Goal: Book appointment/travel/reservation

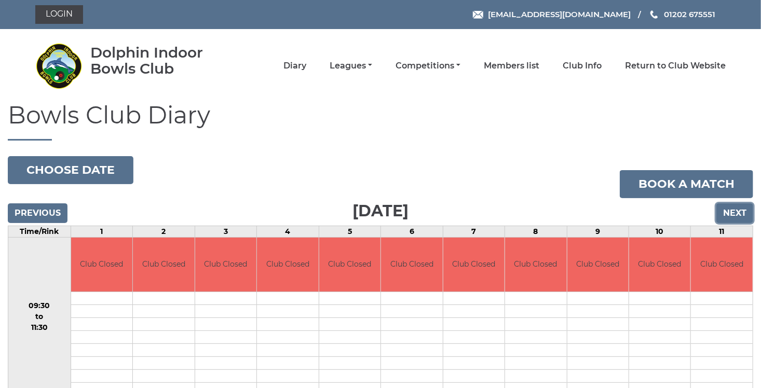
click at [737, 206] on input "Next" at bounding box center [734, 213] width 37 height 20
click at [737, 214] on input "Next" at bounding box center [734, 213] width 37 height 20
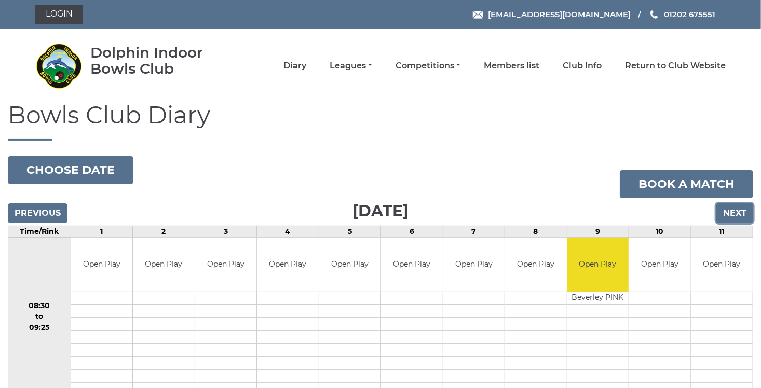
click at [740, 212] on input "Next" at bounding box center [734, 213] width 37 height 20
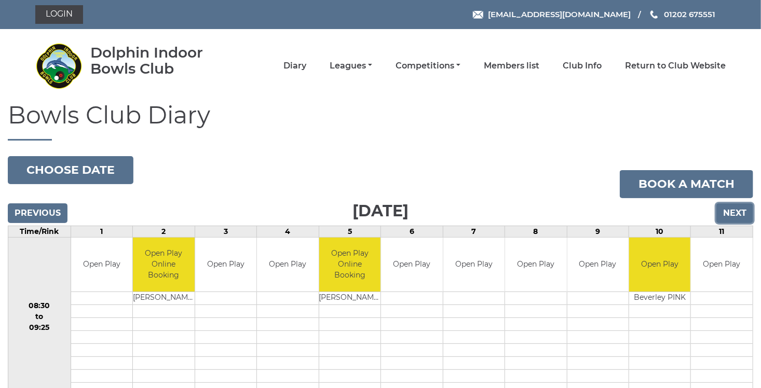
click at [731, 211] on input "Next" at bounding box center [734, 213] width 37 height 20
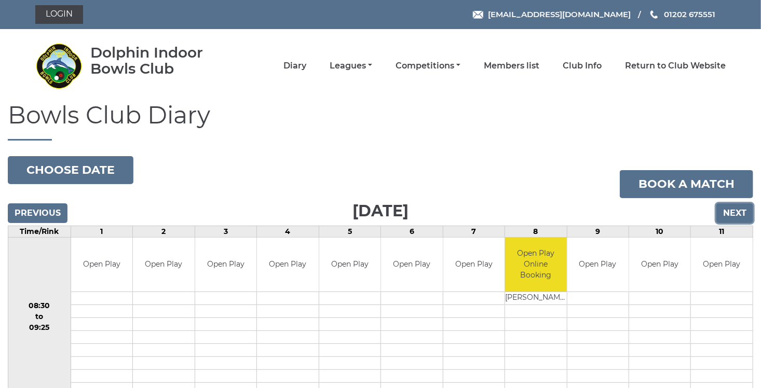
click at [731, 211] on input "Next" at bounding box center [734, 213] width 37 height 20
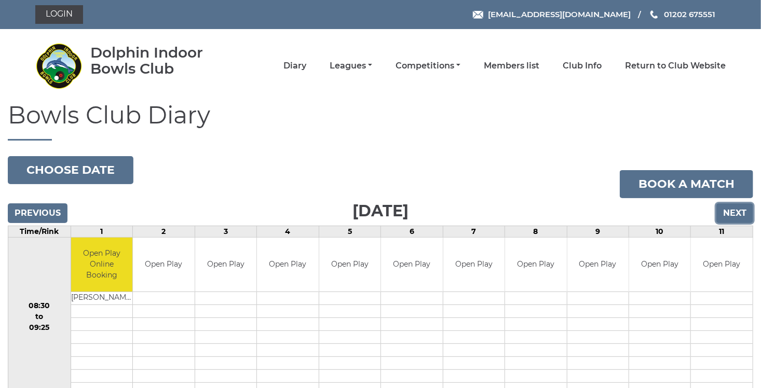
click at [731, 211] on input "Next" at bounding box center [734, 213] width 37 height 20
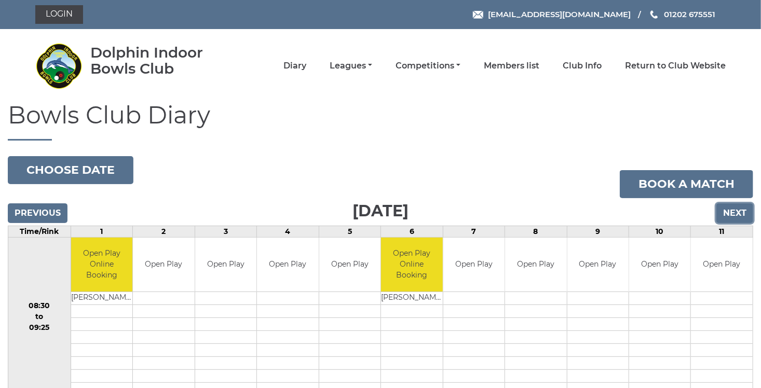
click at [732, 219] on input "Next" at bounding box center [734, 213] width 37 height 20
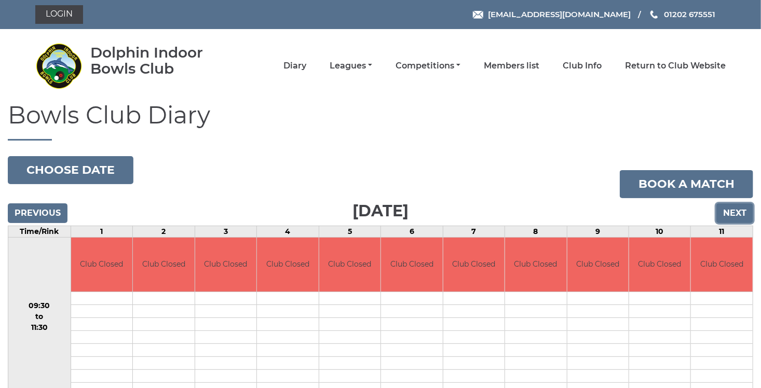
click at [733, 214] on input "Next" at bounding box center [734, 213] width 37 height 20
click at [736, 213] on input "Next" at bounding box center [734, 213] width 37 height 20
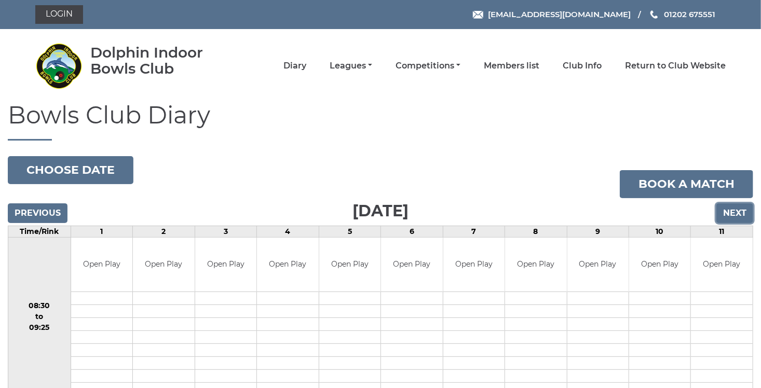
click at [736, 213] on input "Next" at bounding box center [734, 213] width 37 height 20
click at [38, 209] on input "Previous" at bounding box center [38, 213] width 60 height 20
click at [44, 215] on input "Previous" at bounding box center [38, 213] width 60 height 20
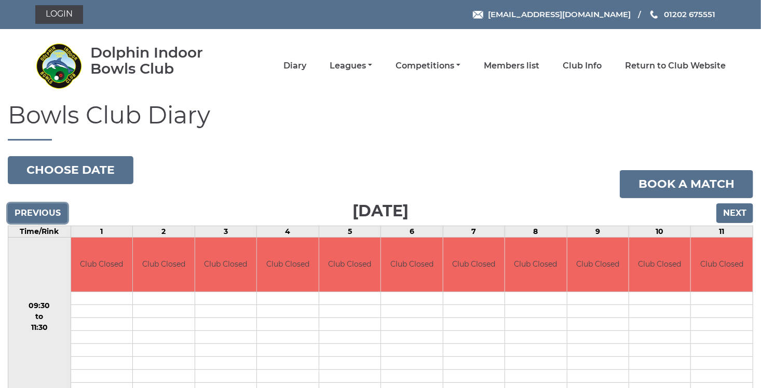
click at [23, 208] on input "Previous" at bounding box center [38, 213] width 60 height 20
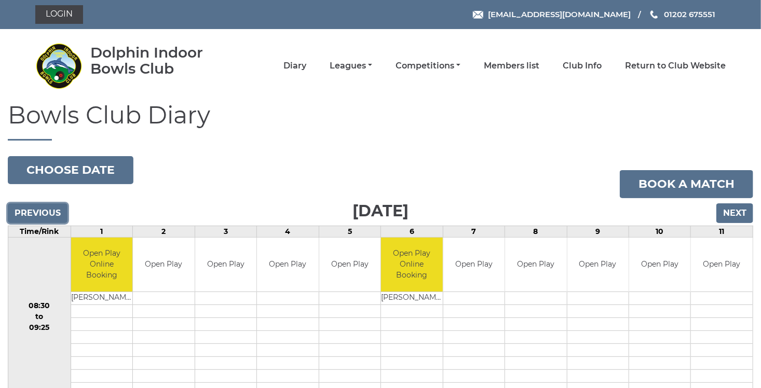
click at [23, 208] on input "Previous" at bounding box center [38, 213] width 60 height 20
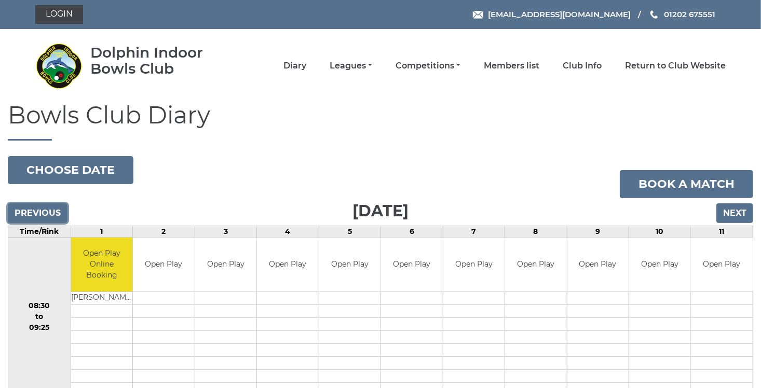
click at [23, 208] on input "Previous" at bounding box center [38, 213] width 60 height 20
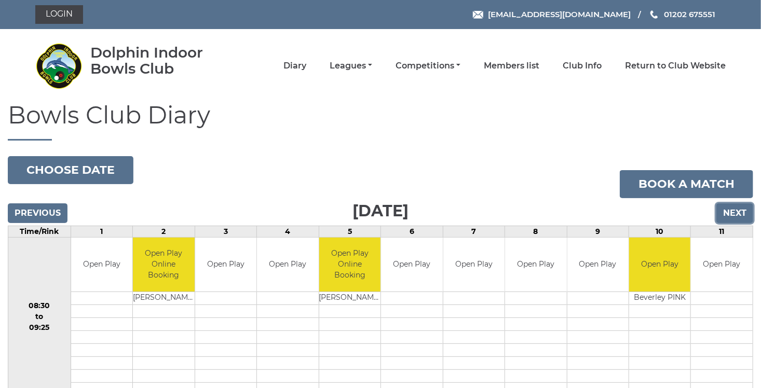
click at [731, 212] on input "Next" at bounding box center [734, 213] width 37 height 20
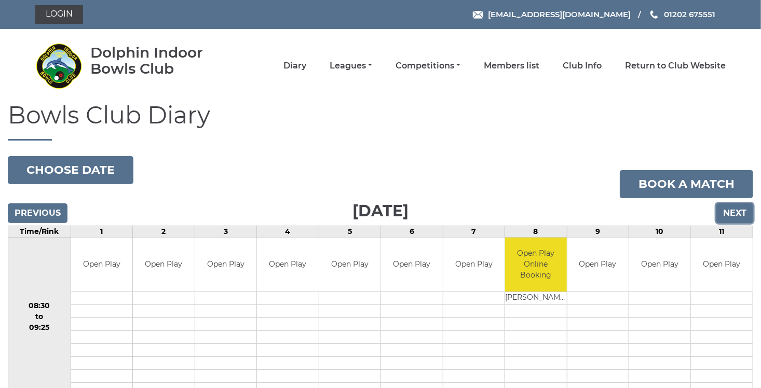
click at [731, 212] on input "Next" at bounding box center [734, 213] width 37 height 20
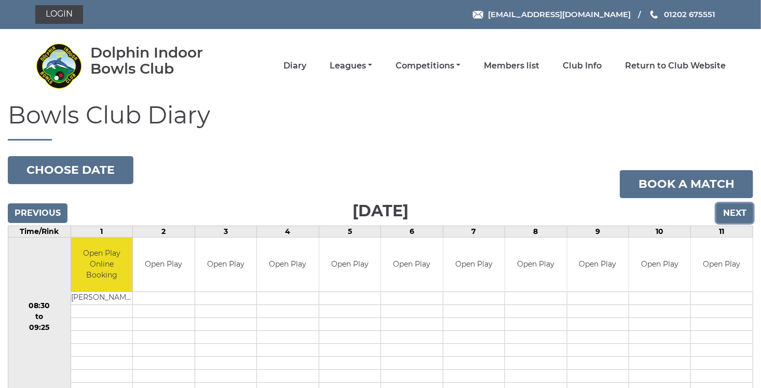
click at [731, 212] on input "Next" at bounding box center [734, 213] width 37 height 20
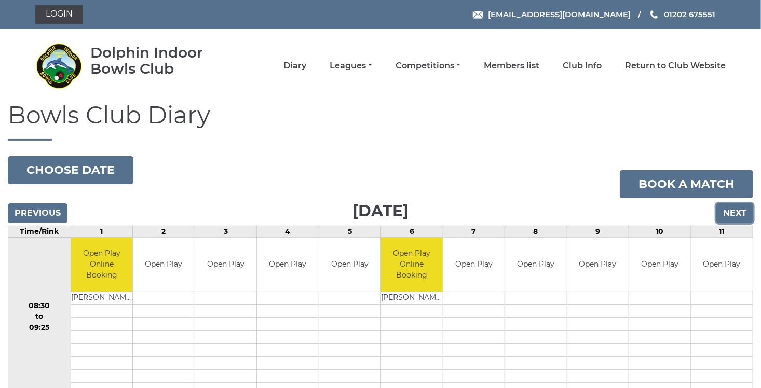
click at [731, 212] on input "Next" at bounding box center [734, 213] width 37 height 20
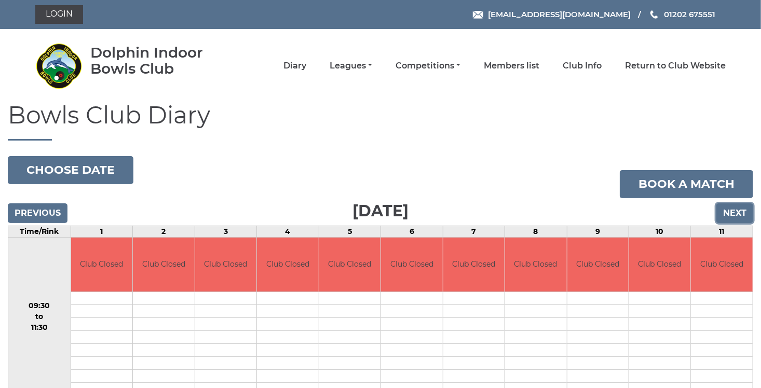
click at [731, 212] on input "Next" at bounding box center [734, 213] width 37 height 20
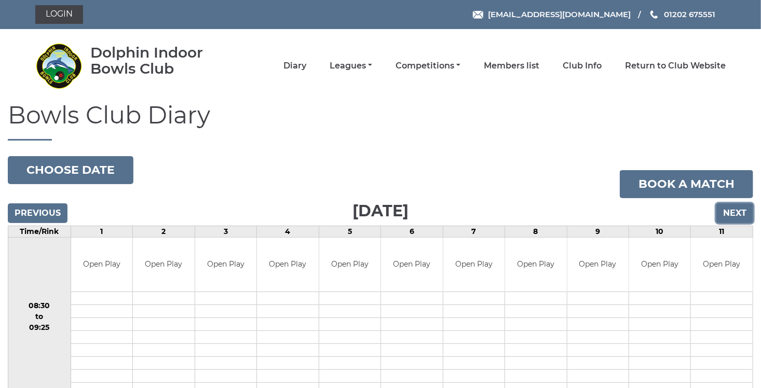
click at [731, 212] on input "Next" at bounding box center [734, 213] width 37 height 20
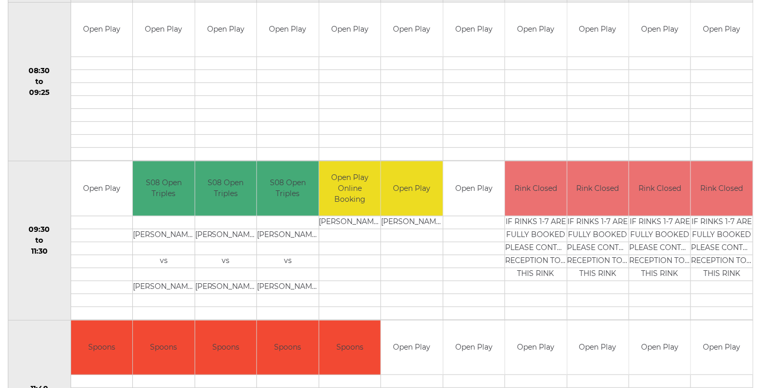
scroll to position [277, 0]
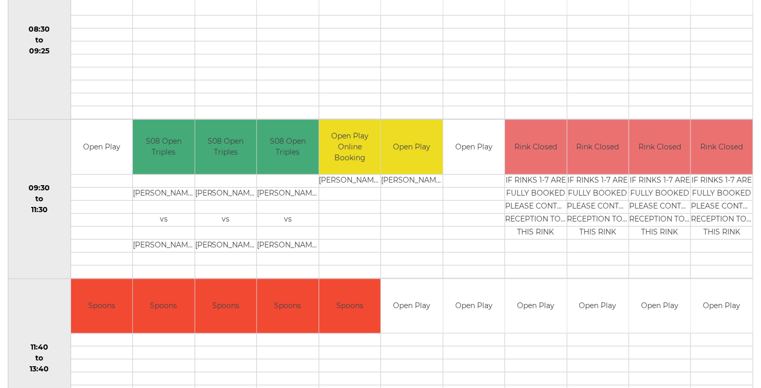
click at [730, 290] on td "Open Play" at bounding box center [722, 306] width 62 height 55
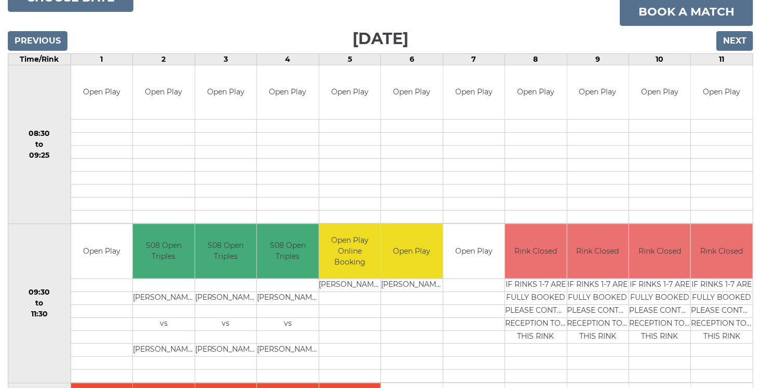
scroll to position [0, 0]
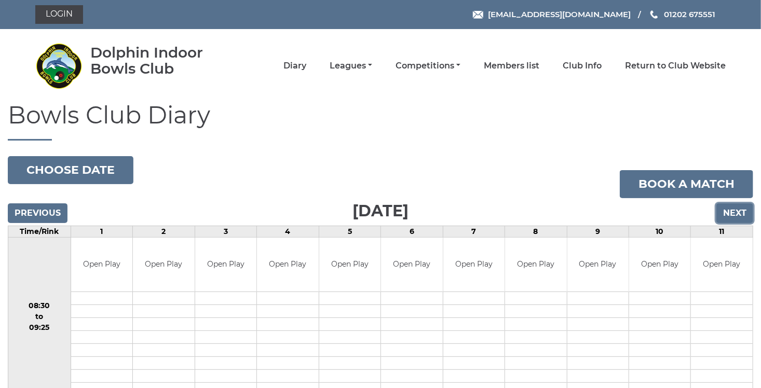
click at [734, 214] on input "Next" at bounding box center [734, 213] width 37 height 20
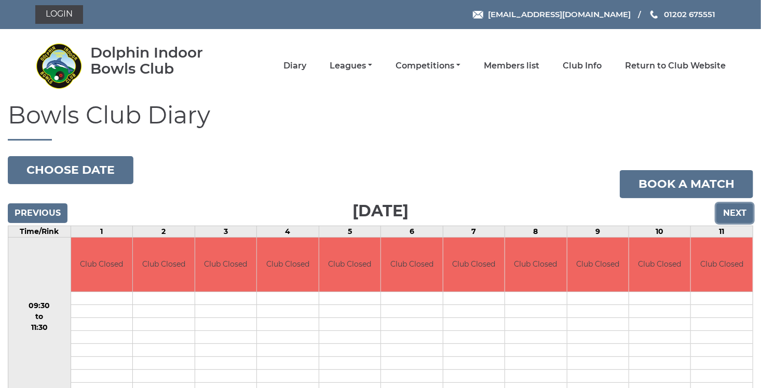
click at [740, 216] on input "Next" at bounding box center [734, 213] width 37 height 20
click at [731, 212] on input "Next" at bounding box center [734, 213] width 37 height 20
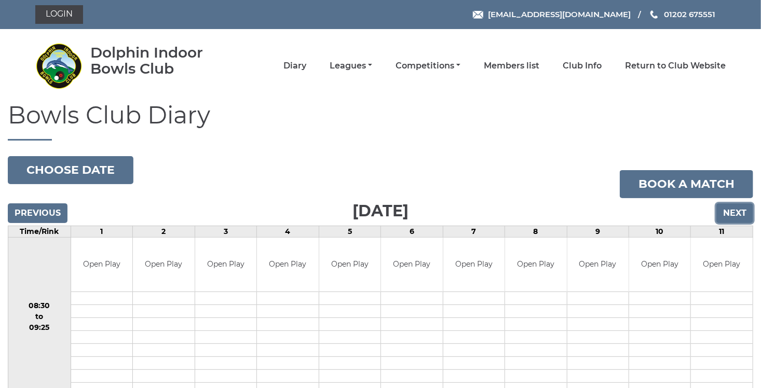
click at [731, 212] on input "Next" at bounding box center [734, 213] width 37 height 20
click at [740, 215] on input "Next" at bounding box center [734, 213] width 37 height 20
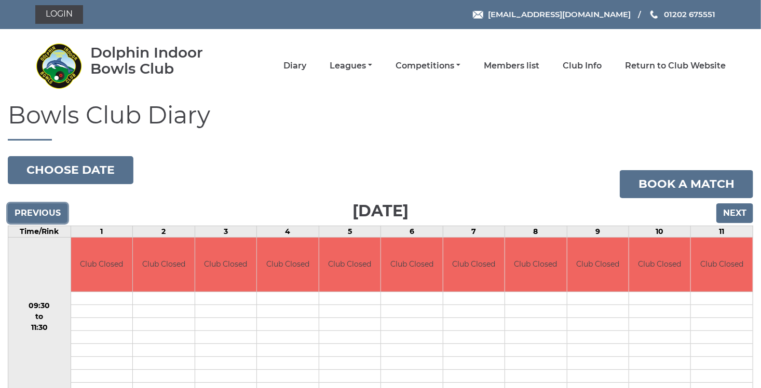
click at [48, 207] on input "Previous" at bounding box center [38, 213] width 60 height 20
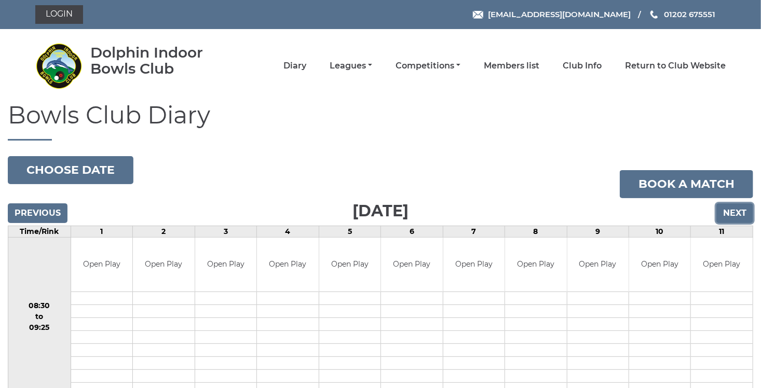
click at [736, 212] on input "Next" at bounding box center [734, 213] width 37 height 20
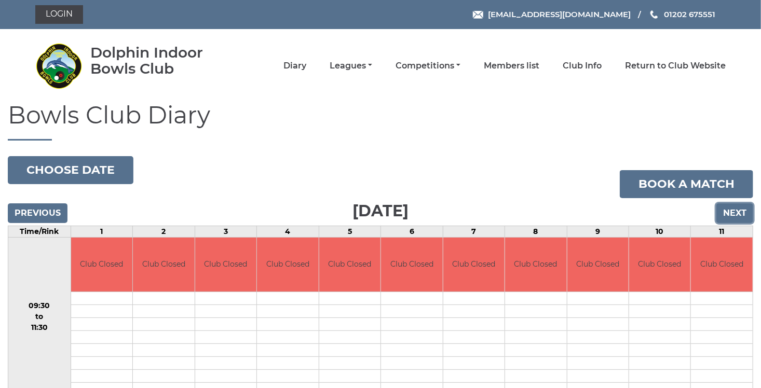
click at [731, 218] on input "Next" at bounding box center [734, 213] width 37 height 20
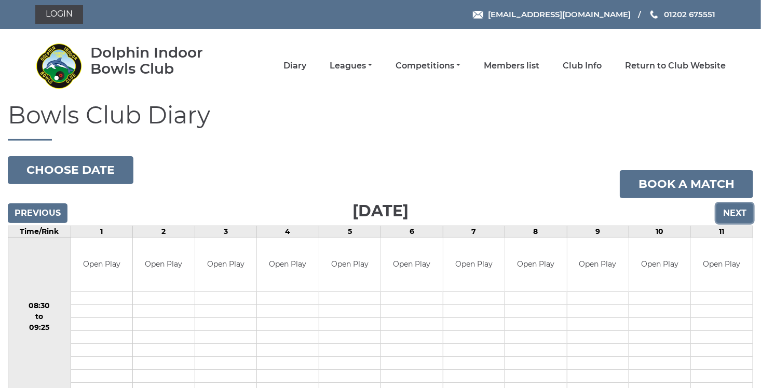
click at [730, 214] on input "Next" at bounding box center [734, 213] width 37 height 20
click at [728, 217] on input "Next" at bounding box center [734, 213] width 37 height 20
click at [733, 217] on input "Next" at bounding box center [734, 213] width 37 height 20
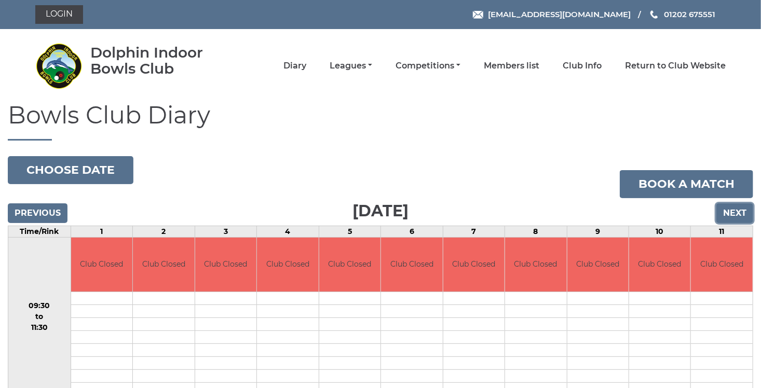
click at [733, 217] on input "Next" at bounding box center [734, 213] width 37 height 20
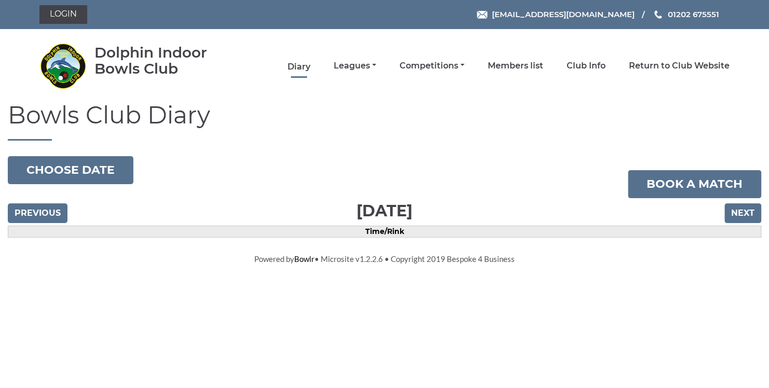
click at [297, 66] on link "Diary" at bounding box center [299, 66] width 23 height 11
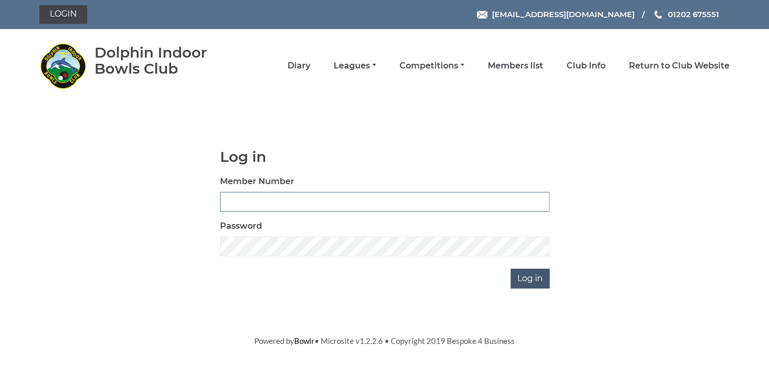
type input "3729"
click at [531, 278] on input "Log in" at bounding box center [530, 279] width 39 height 20
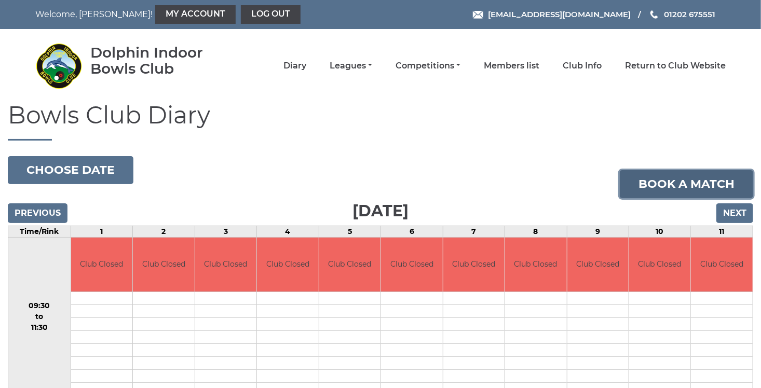
click at [701, 183] on link "Book a match" at bounding box center [686, 184] width 133 height 28
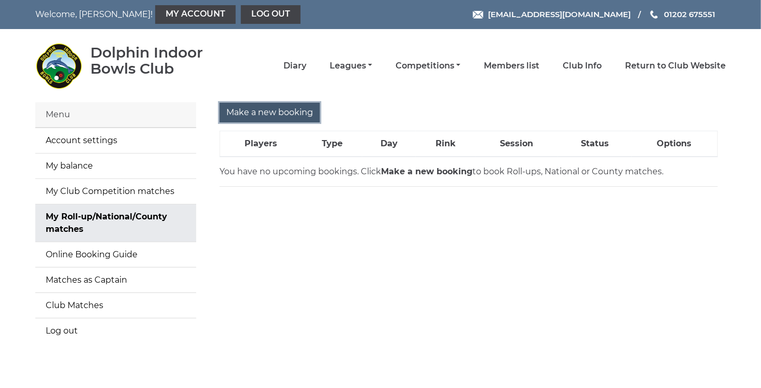
click at [291, 113] on input "Make a new booking" at bounding box center [270, 113] width 100 height 20
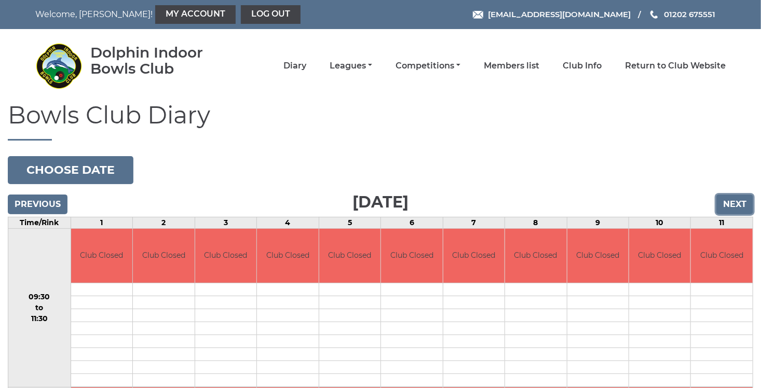
click at [740, 206] on input "Next" at bounding box center [734, 205] width 37 height 20
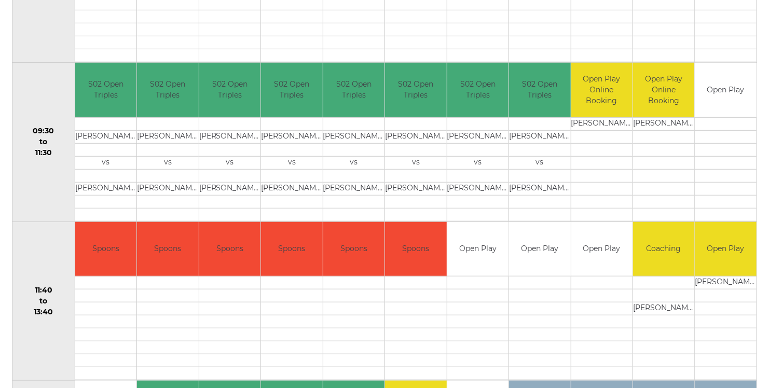
scroll to position [374, 0]
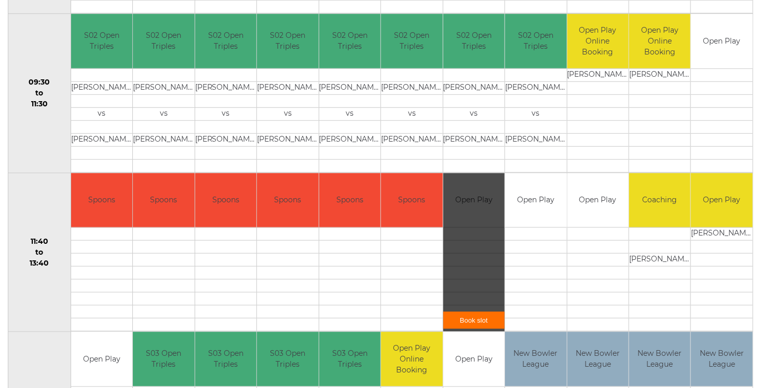
click at [474, 318] on link "Book slot" at bounding box center [473, 320] width 61 height 17
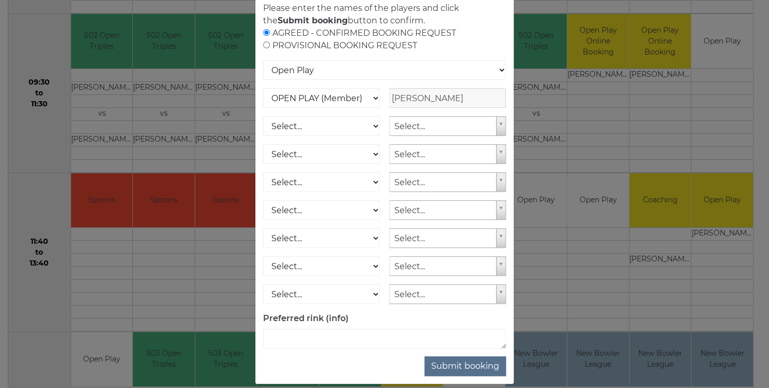
scroll to position [93, 0]
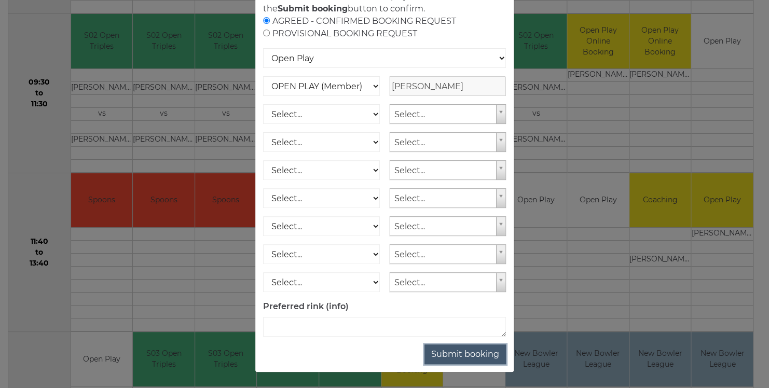
click at [474, 353] on button "Submit booking" at bounding box center [465, 355] width 81 height 20
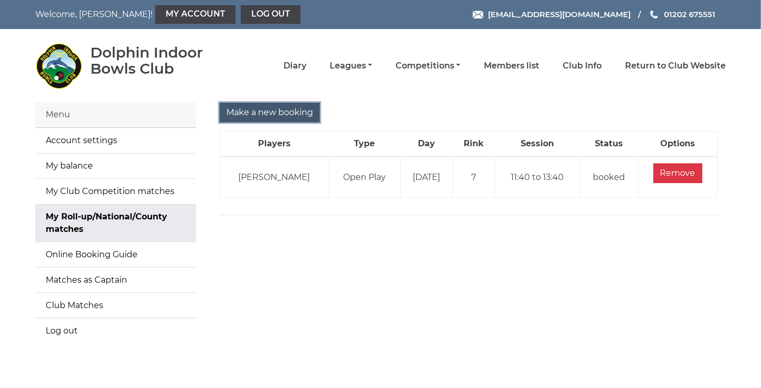
click at [290, 114] on input "Make a new booking" at bounding box center [270, 113] width 100 height 20
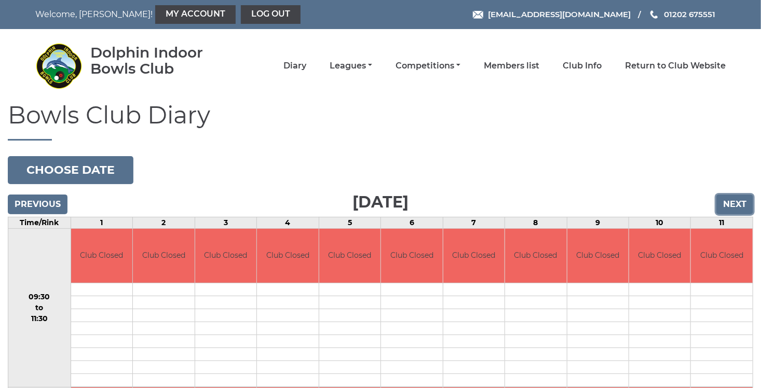
click at [741, 206] on input "Next" at bounding box center [734, 205] width 37 height 20
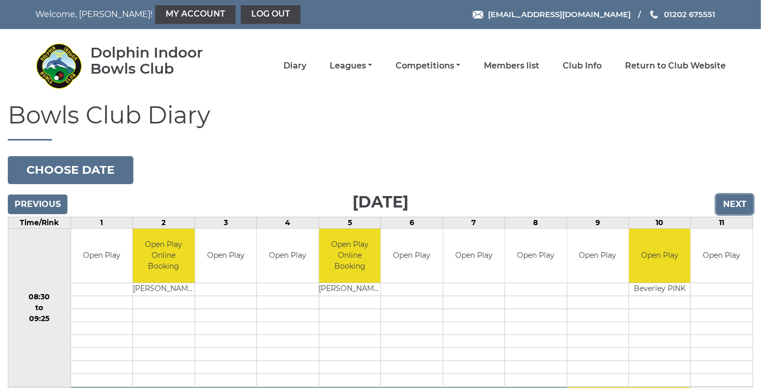
click at [741, 206] on input "Next" at bounding box center [734, 205] width 37 height 20
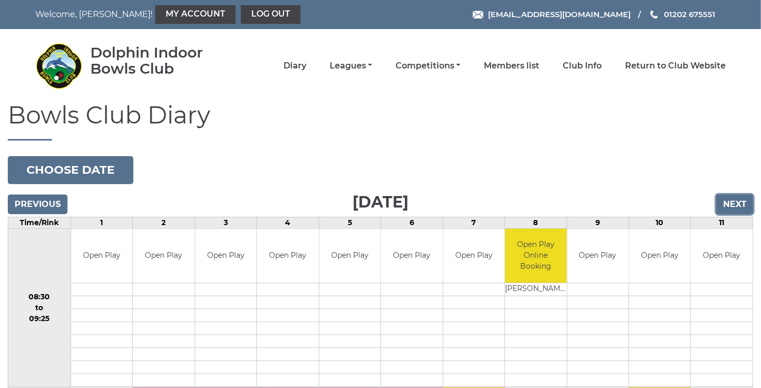
click at [741, 206] on input "Next" at bounding box center [734, 205] width 37 height 20
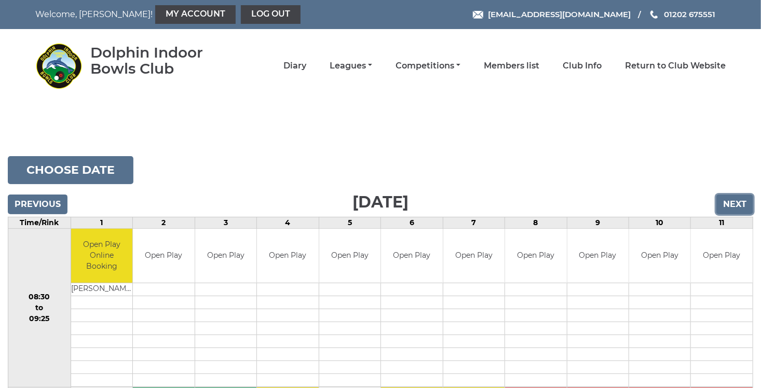
click at [741, 206] on input "Next" at bounding box center [734, 205] width 37 height 20
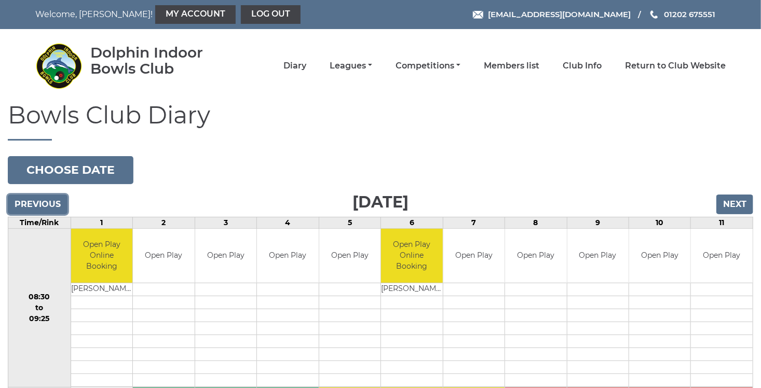
click at [21, 208] on input "Previous" at bounding box center [38, 205] width 60 height 20
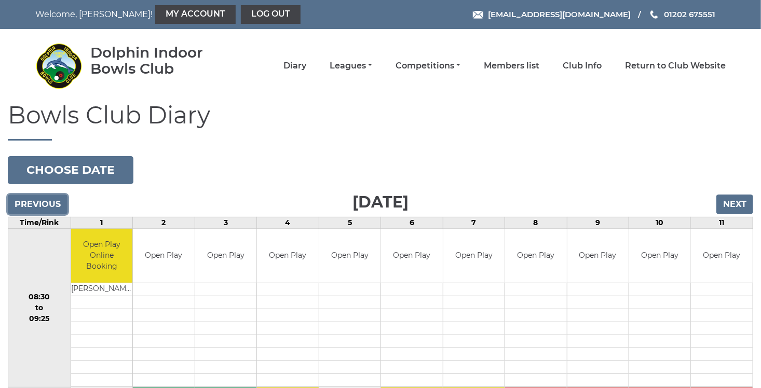
click at [21, 208] on input "Previous" at bounding box center [38, 205] width 60 height 20
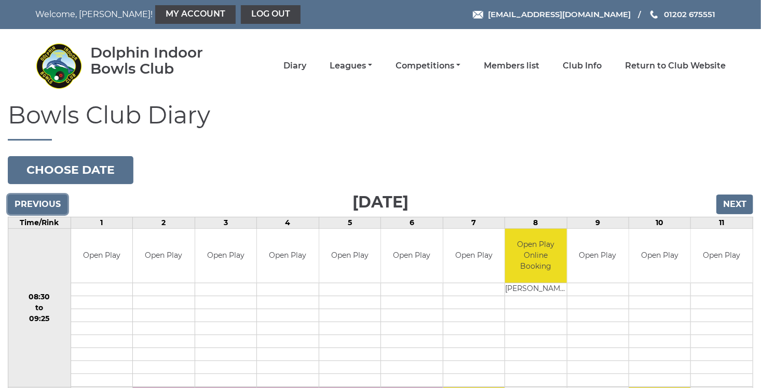
click at [21, 208] on input "Previous" at bounding box center [38, 205] width 60 height 20
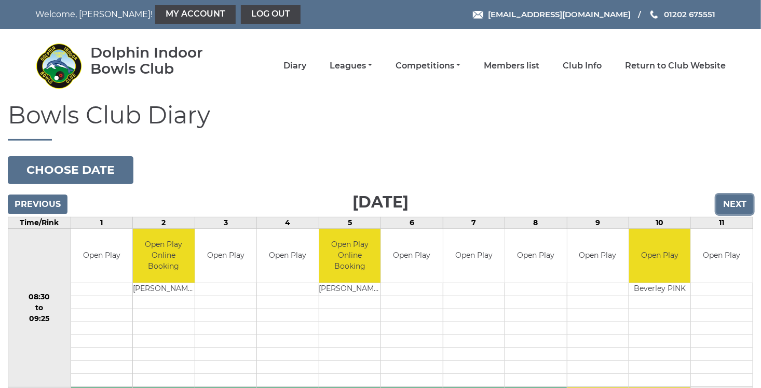
click at [738, 206] on input "Next" at bounding box center [734, 205] width 37 height 20
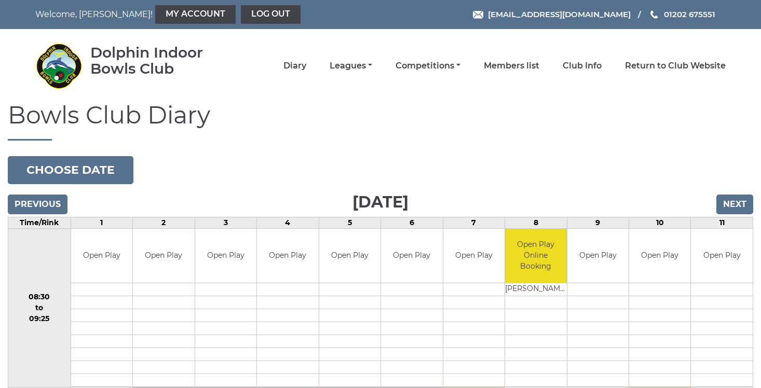
click at [738, 206] on input "Next" at bounding box center [734, 205] width 37 height 20
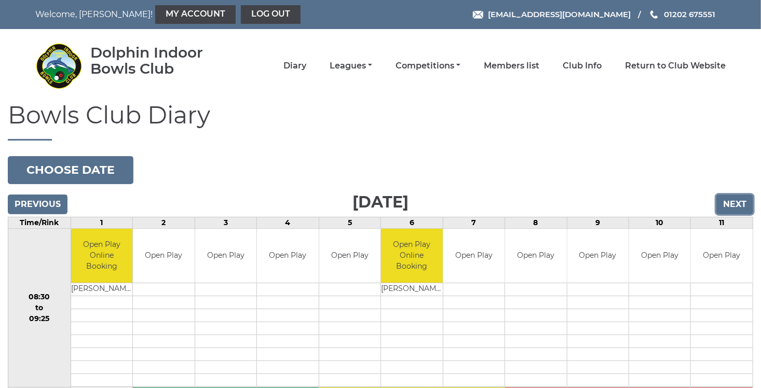
click at [738, 206] on input "Next" at bounding box center [734, 205] width 37 height 20
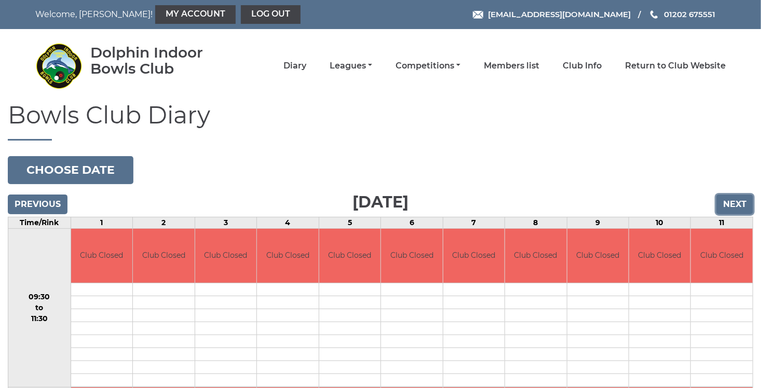
click at [738, 206] on input "Next" at bounding box center [734, 205] width 37 height 20
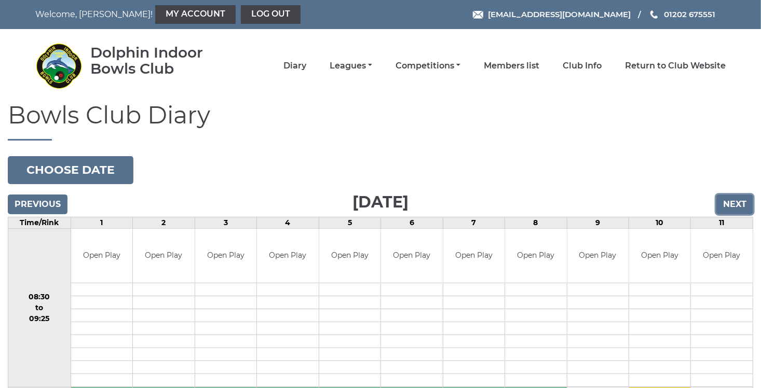
click at [738, 206] on input "Next" at bounding box center [734, 205] width 37 height 20
click at [742, 202] on input "Next" at bounding box center [734, 205] width 37 height 20
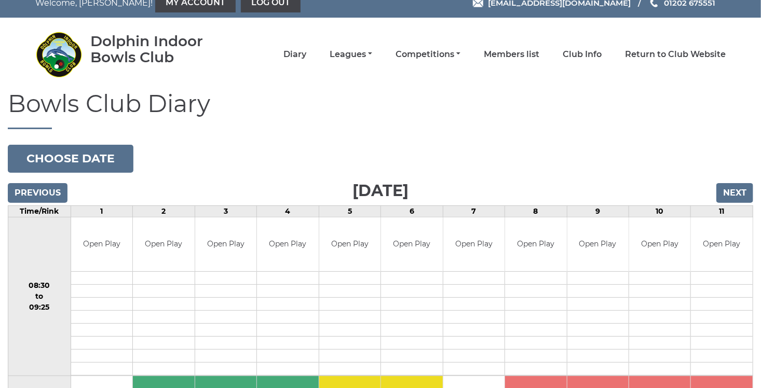
scroll to position [5, 0]
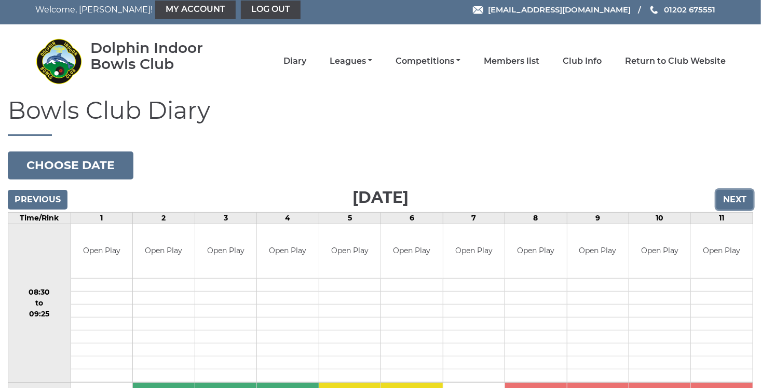
click at [729, 195] on input "Next" at bounding box center [734, 200] width 37 height 20
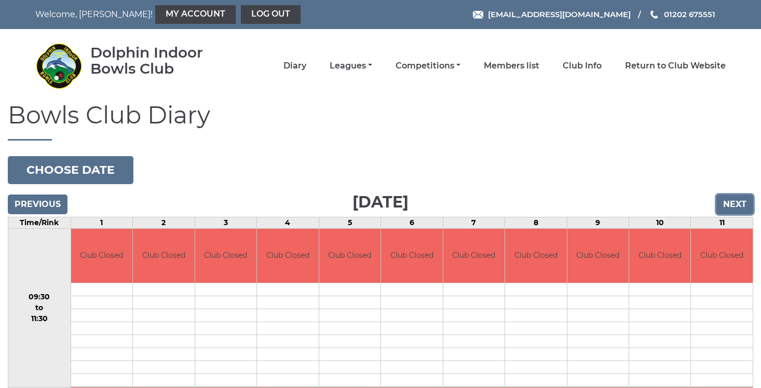
click at [729, 195] on input "Next" at bounding box center [734, 205] width 37 height 20
click at [731, 205] on input "Next" at bounding box center [734, 205] width 37 height 20
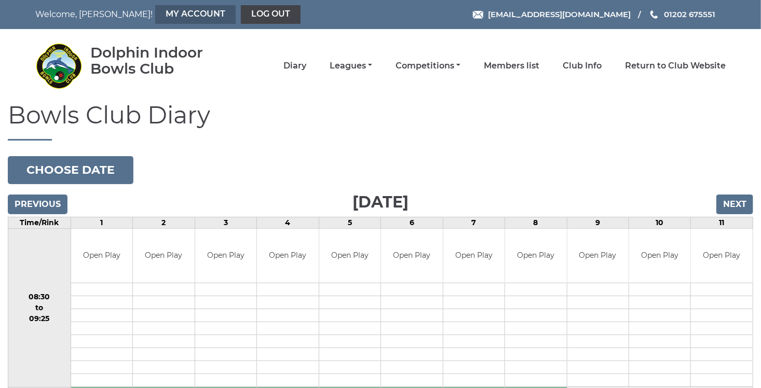
click at [155, 9] on link "My Account" at bounding box center [195, 14] width 80 height 19
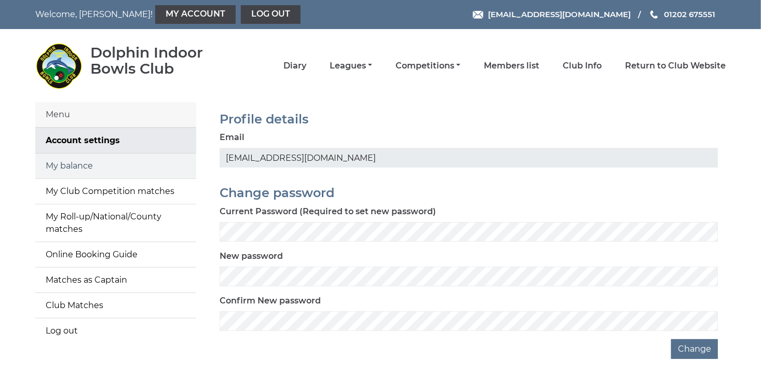
click at [68, 175] on link "My balance" at bounding box center [115, 166] width 161 height 25
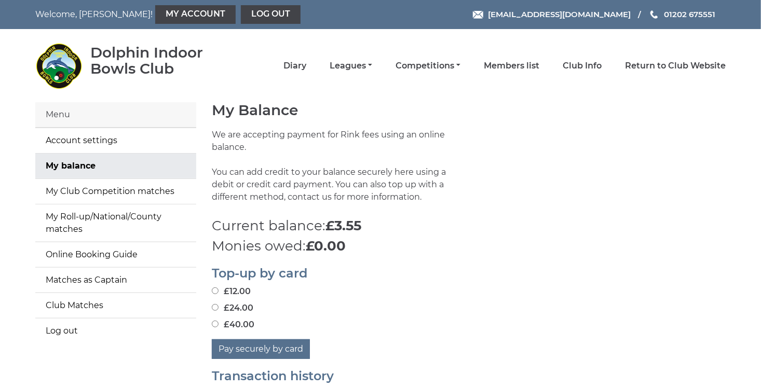
click at [214, 291] on input "£12.00" at bounding box center [215, 291] width 7 height 7
radio input "true"
click at [277, 353] on button "Pay securely by card" at bounding box center [261, 349] width 98 height 20
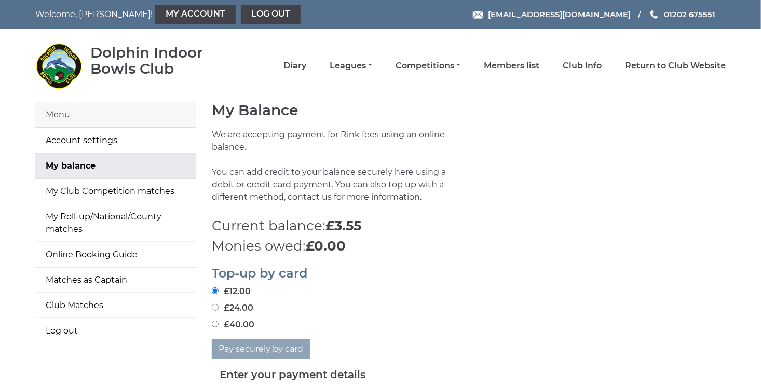
click at [488, 321] on div "£40.00" at bounding box center [469, 325] width 514 height 12
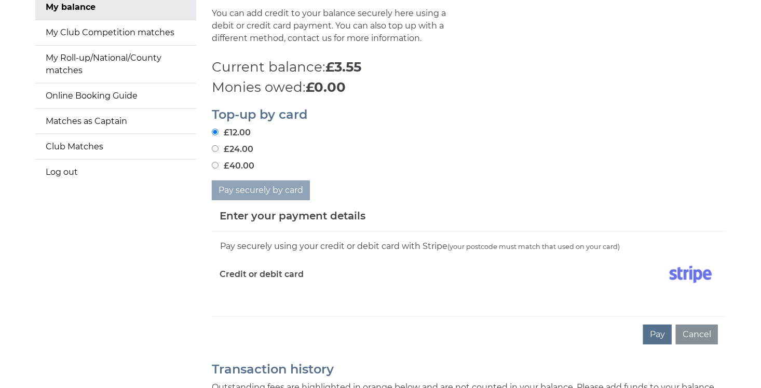
scroll to position [180, 0]
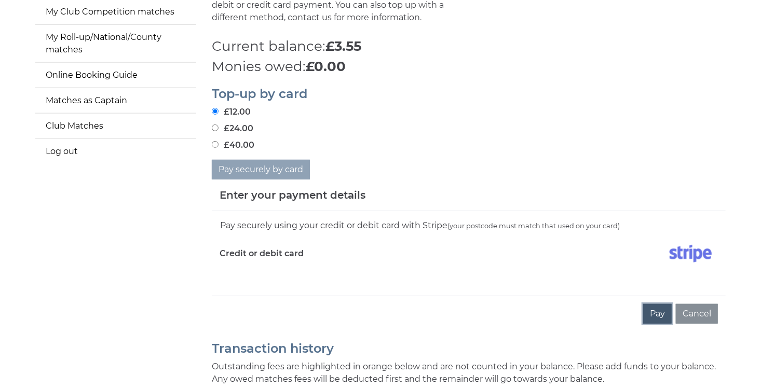
click at [658, 312] on button "Pay" at bounding box center [657, 314] width 29 height 20
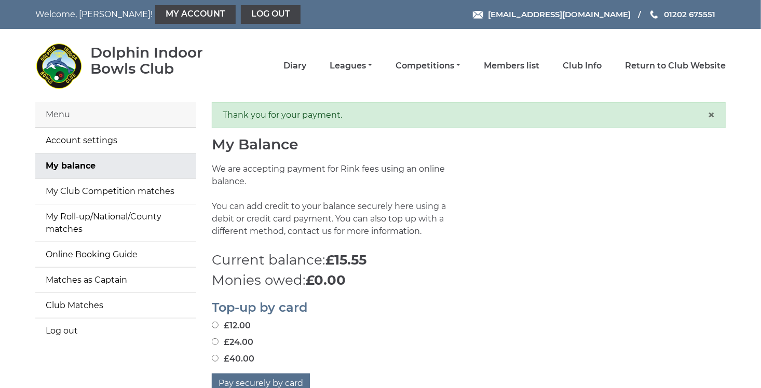
click at [50, 112] on div "Menu" at bounding box center [115, 114] width 161 height 25
click at [294, 66] on link "Diary" at bounding box center [294, 66] width 23 height 11
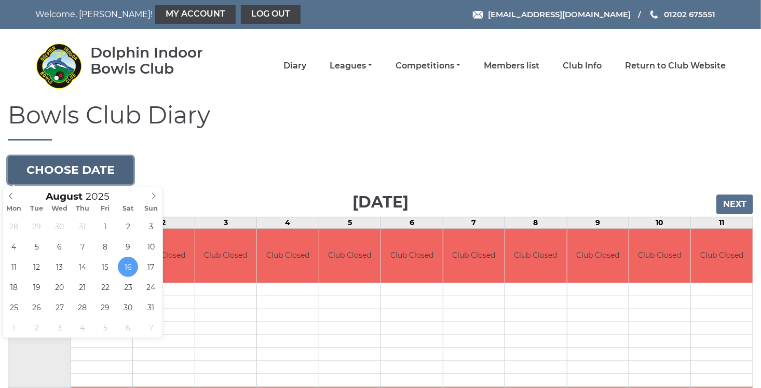
click at [47, 176] on button "Choose date" at bounding box center [71, 170] width 126 height 28
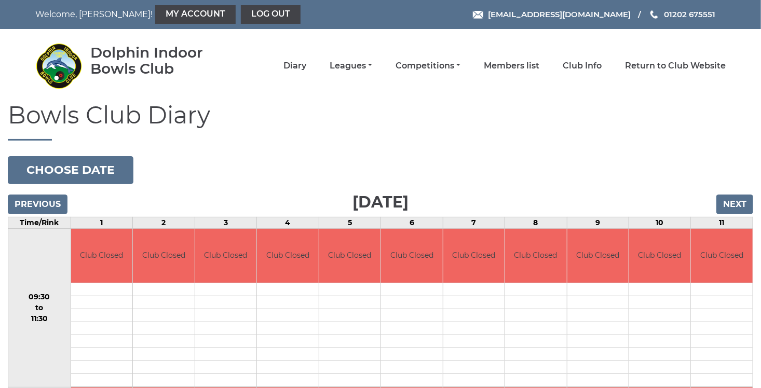
click at [214, 182] on div "Bowls Club Diary 2025-08-16 Choose date Saturday 16th August 2025 Previous Next…" at bounding box center [380, 324] width 761 height 445
click at [292, 64] on link "Diary" at bounding box center [294, 66] width 23 height 11
click at [155, 10] on link "My Account" at bounding box center [195, 14] width 80 height 19
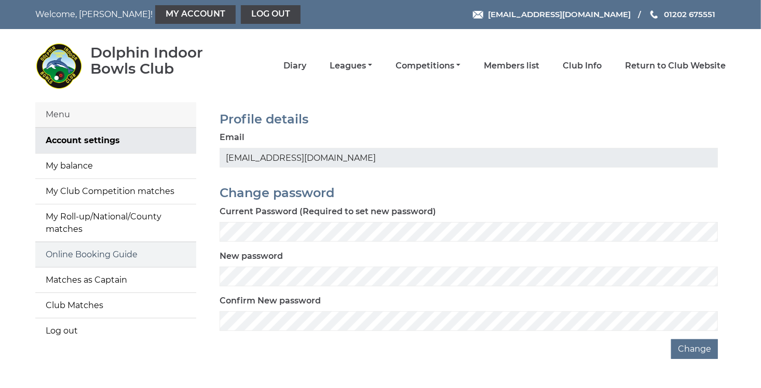
click at [111, 256] on link "Online Booking Guide" at bounding box center [115, 254] width 161 height 25
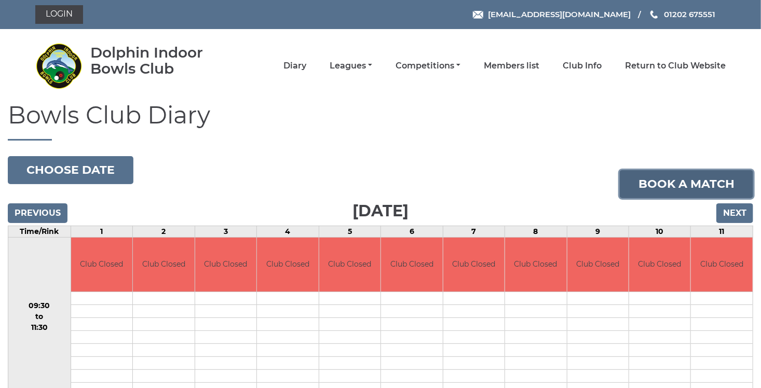
click at [687, 189] on link "Book a match" at bounding box center [686, 184] width 133 height 28
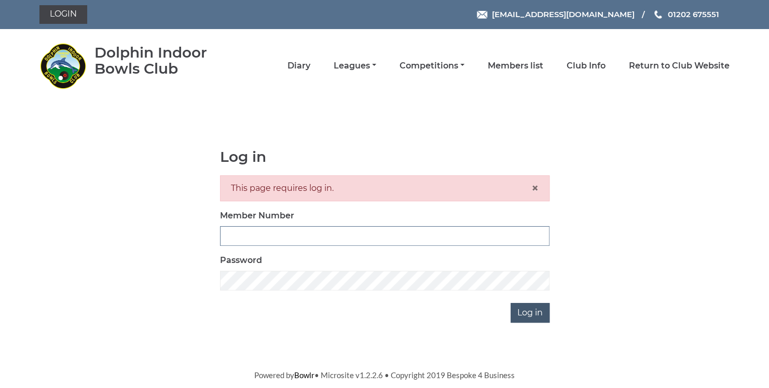
type input "3729"
click at [534, 316] on input "Log in" at bounding box center [530, 313] width 39 height 20
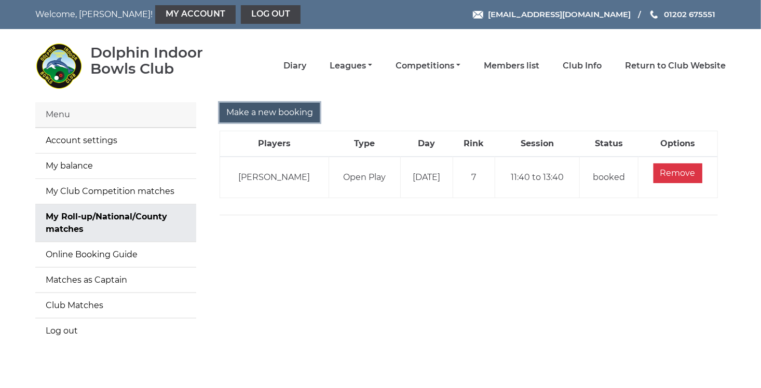
click at [292, 115] on input "Make a new booking" at bounding box center [270, 113] width 100 height 20
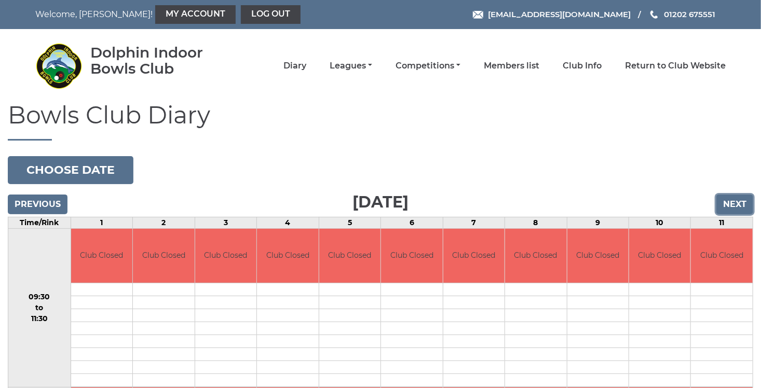
click at [735, 203] on input "Next" at bounding box center [734, 205] width 37 height 20
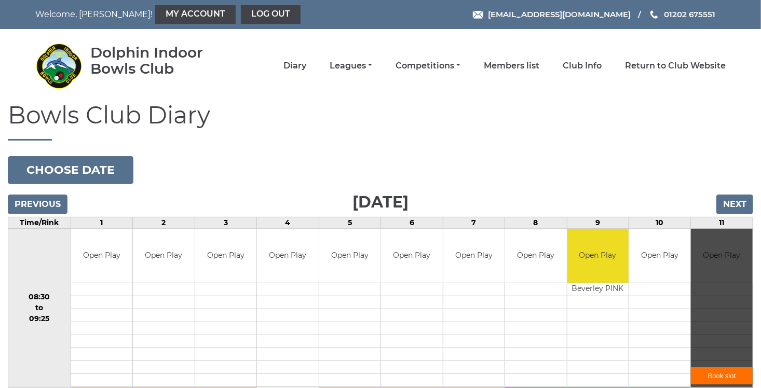
click at [750, 237] on div "Book slot" at bounding box center [722, 308] width 62 height 159
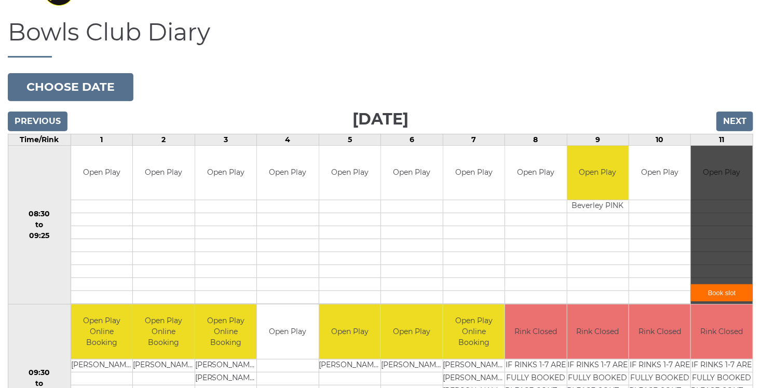
scroll to position [62, 0]
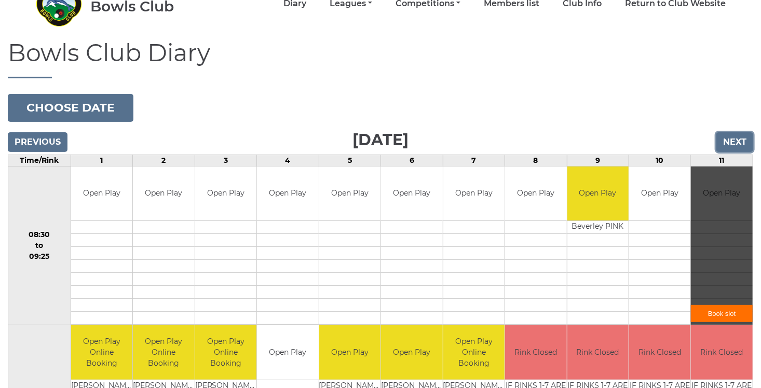
click at [733, 141] on input "Next" at bounding box center [734, 142] width 37 height 20
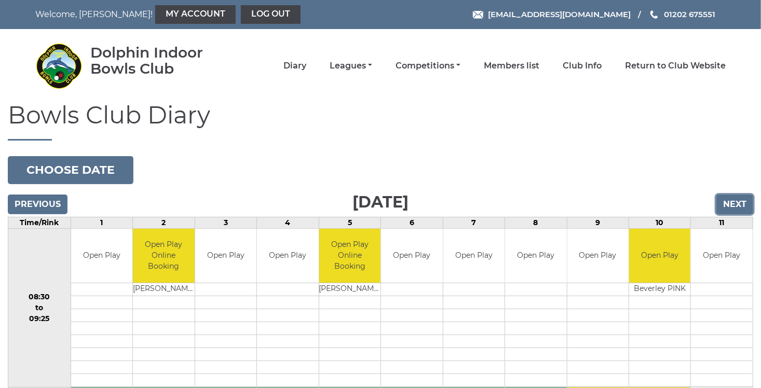
click at [731, 204] on input "Next" at bounding box center [734, 205] width 37 height 20
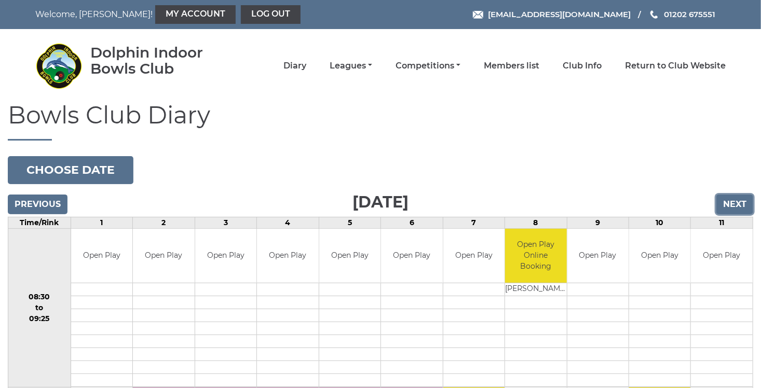
click at [731, 204] on input "Next" at bounding box center [734, 205] width 37 height 20
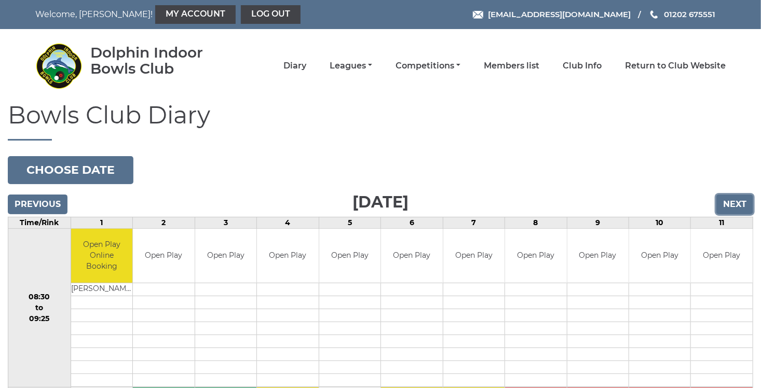
click at [731, 204] on input "Next" at bounding box center [734, 205] width 37 height 20
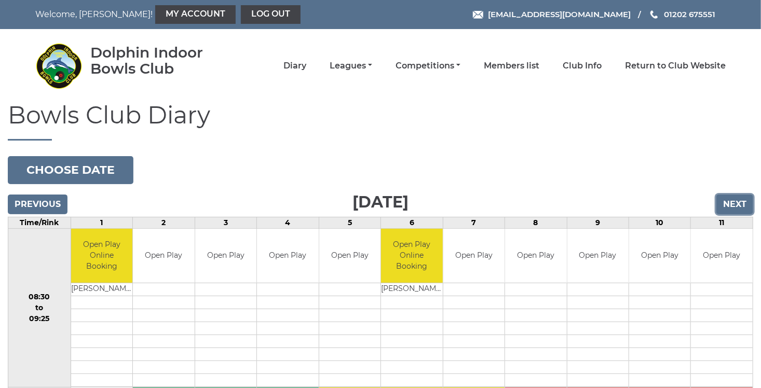
click at [731, 204] on input "Next" at bounding box center [734, 205] width 37 height 20
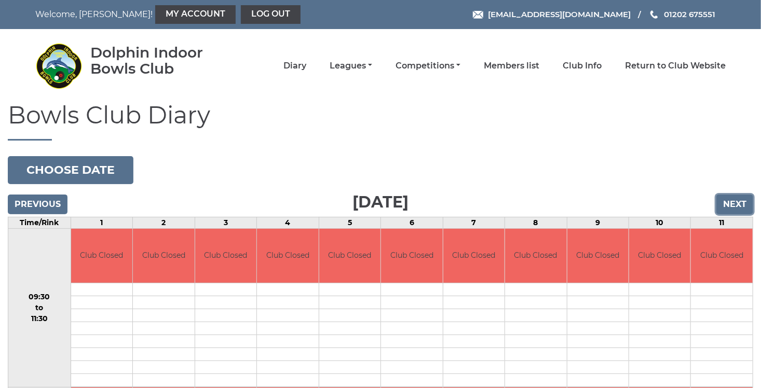
click at [731, 204] on input "Next" at bounding box center [734, 205] width 37 height 20
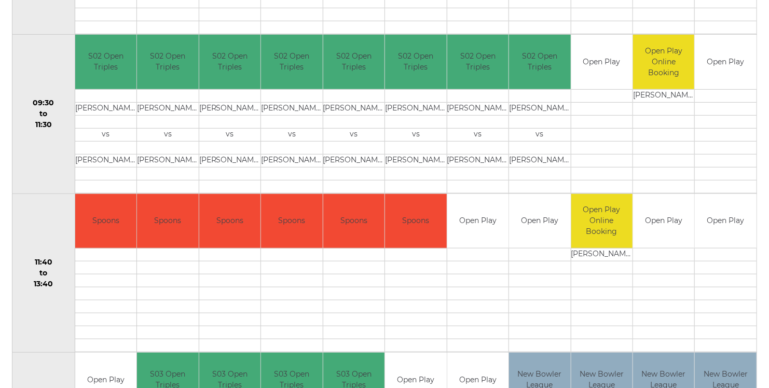
scroll to position [380, 0]
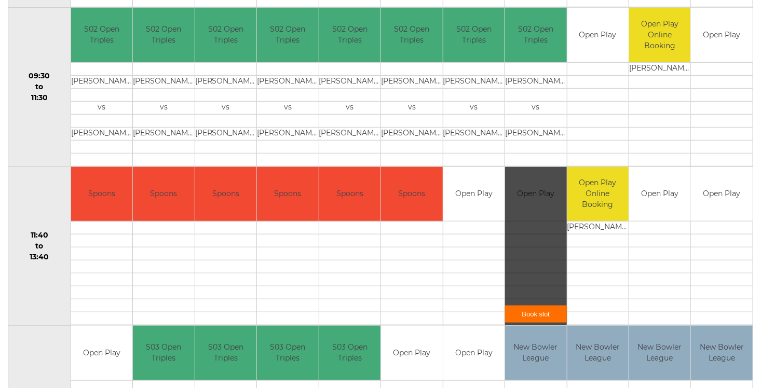
click at [533, 314] on link "Book slot" at bounding box center [535, 314] width 61 height 17
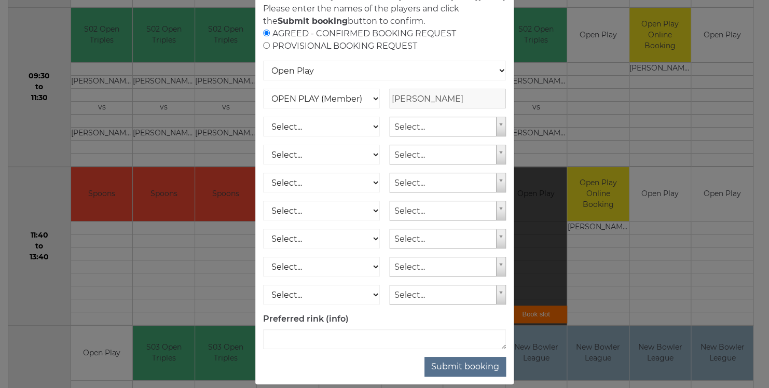
scroll to position [93, 0]
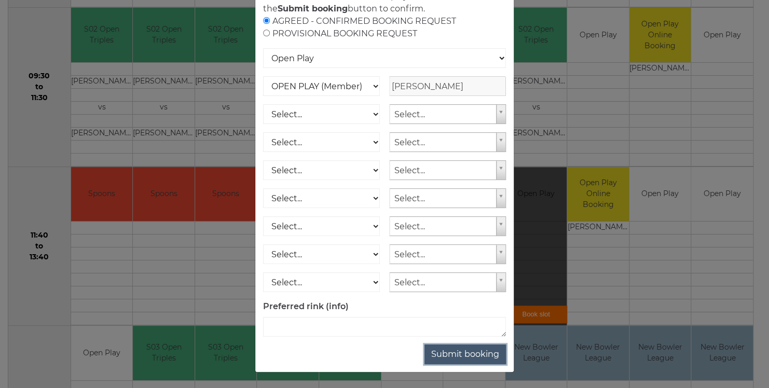
click at [467, 352] on button "Submit booking" at bounding box center [465, 355] width 81 height 20
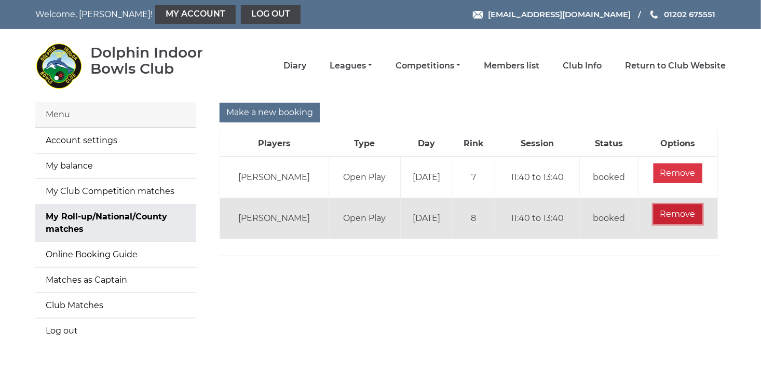
click at [686, 214] on input "Remove" at bounding box center [677, 215] width 49 height 20
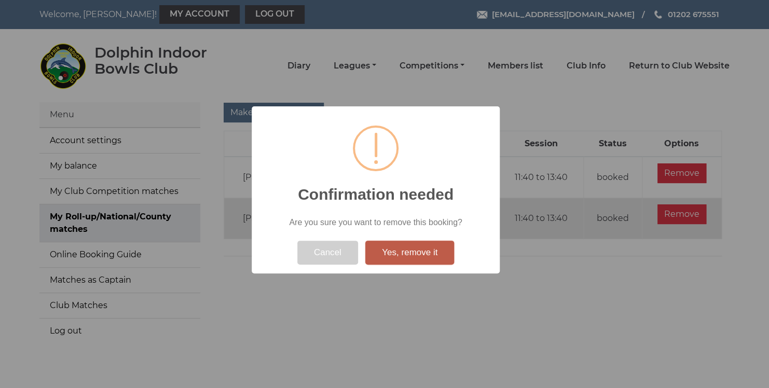
click at [414, 256] on button "Yes, remove it" at bounding box center [409, 253] width 89 height 24
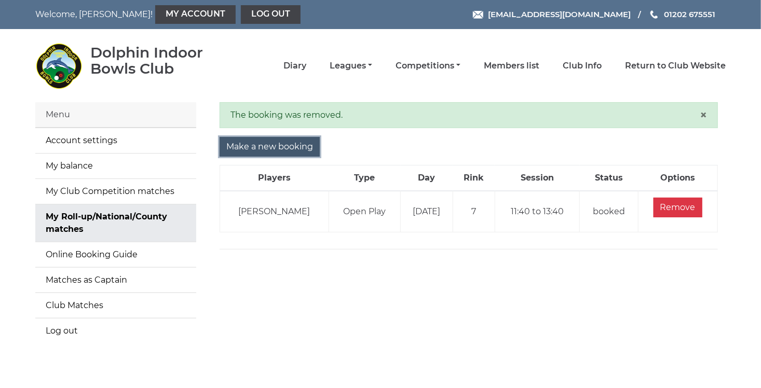
click at [282, 149] on input "Make a new booking" at bounding box center [270, 147] width 100 height 20
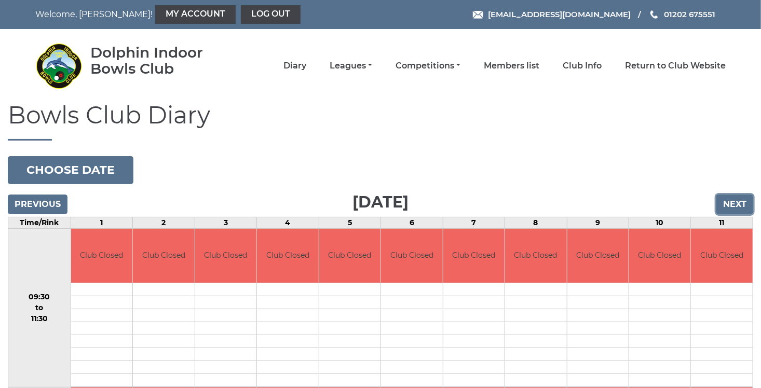
click at [730, 200] on input "Next" at bounding box center [734, 205] width 37 height 20
click at [731, 201] on input "Next" at bounding box center [734, 205] width 37 height 20
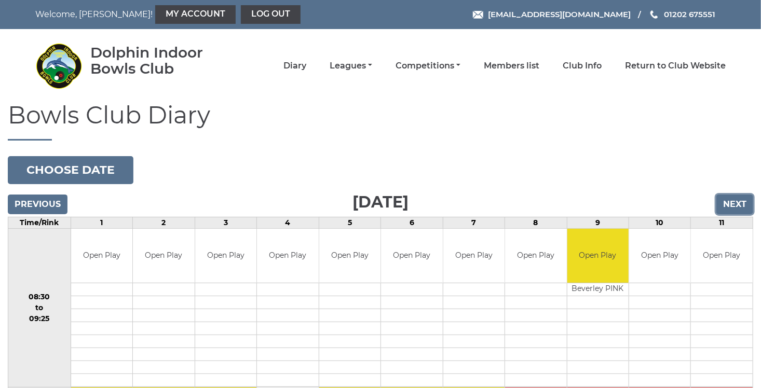
click at [731, 201] on input "Next" at bounding box center [734, 205] width 37 height 20
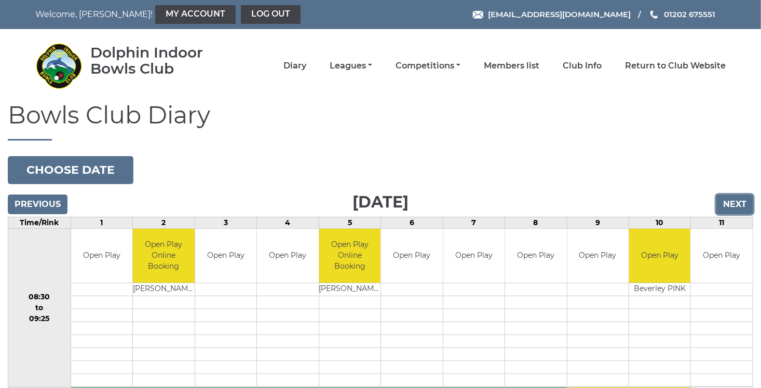
click at [731, 201] on input "Next" at bounding box center [734, 205] width 37 height 20
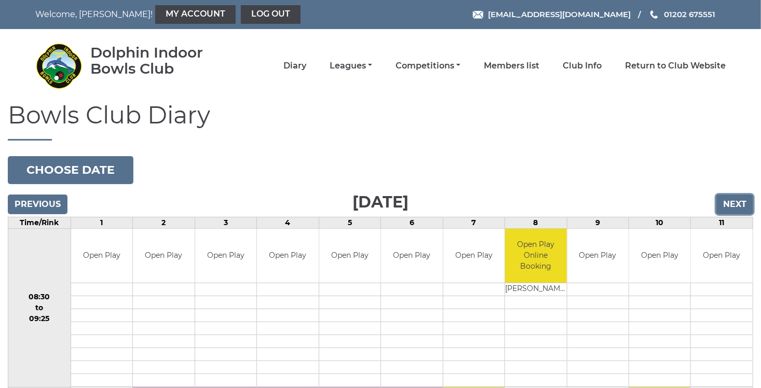
click at [731, 201] on input "Next" at bounding box center [734, 205] width 37 height 20
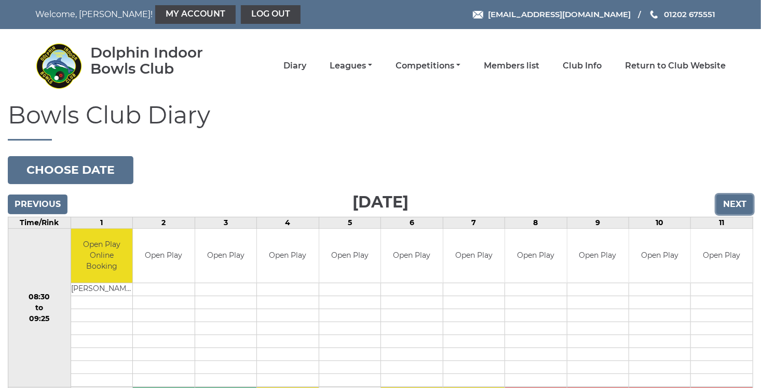
click at [731, 208] on input "Next" at bounding box center [734, 205] width 37 height 20
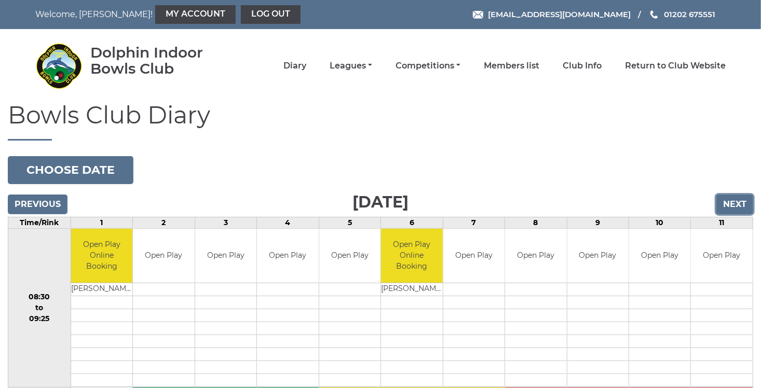
click at [731, 208] on input "Next" at bounding box center [734, 205] width 37 height 20
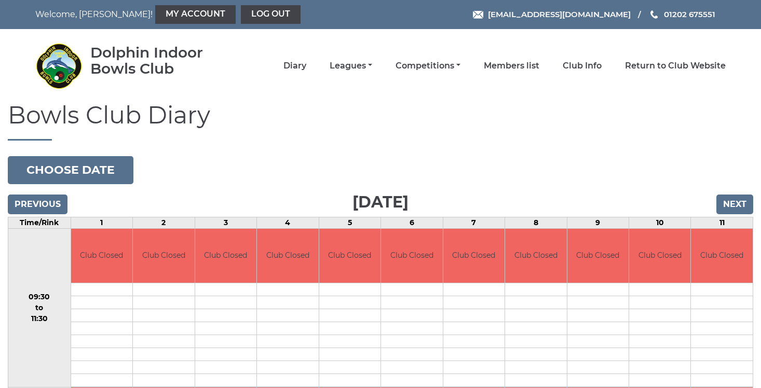
click at [731, 208] on input "Next" at bounding box center [734, 205] width 37 height 20
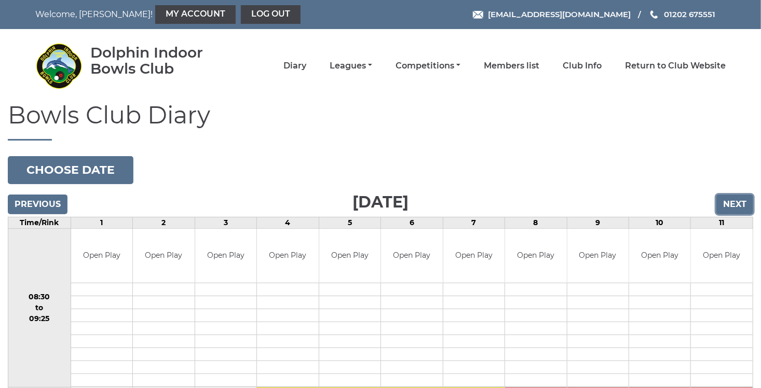
click at [731, 208] on input "Next" at bounding box center [734, 205] width 37 height 20
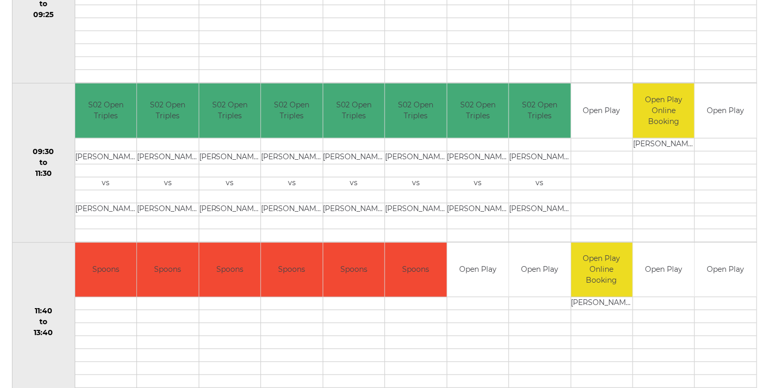
scroll to position [353, 0]
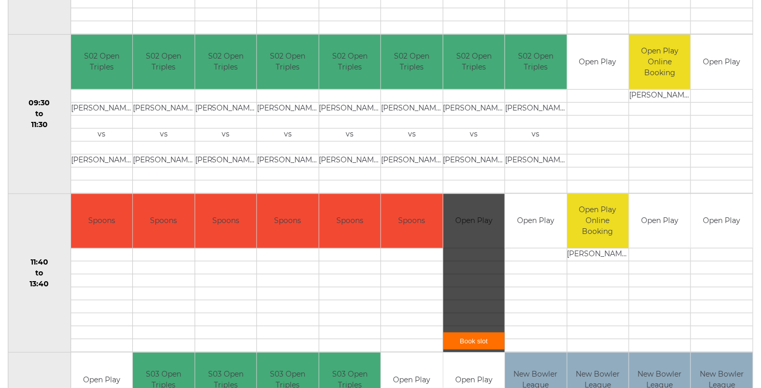
click at [475, 345] on link "Book slot" at bounding box center [473, 341] width 61 height 17
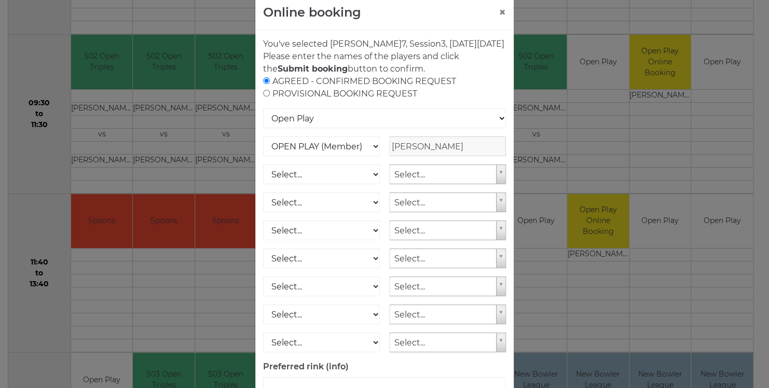
scroll to position [93, 0]
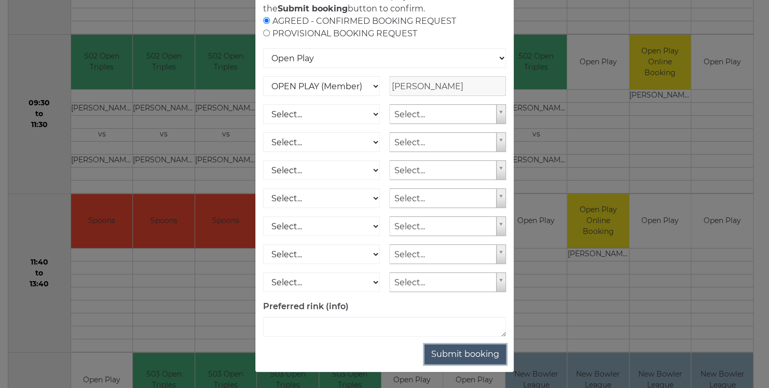
click at [462, 353] on button "Submit booking" at bounding box center [465, 355] width 81 height 20
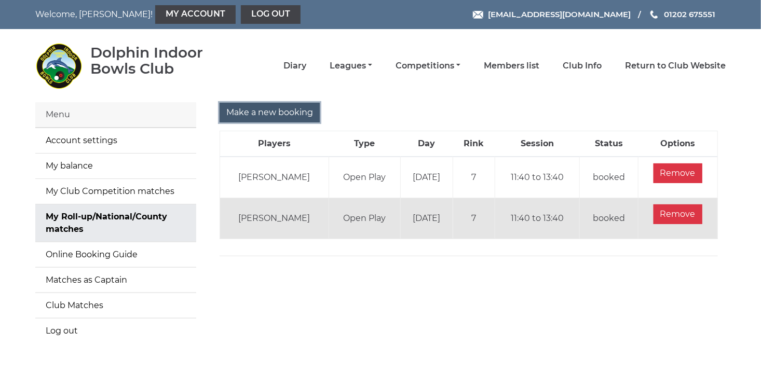
click at [273, 115] on input "Make a new booking" at bounding box center [270, 113] width 100 height 20
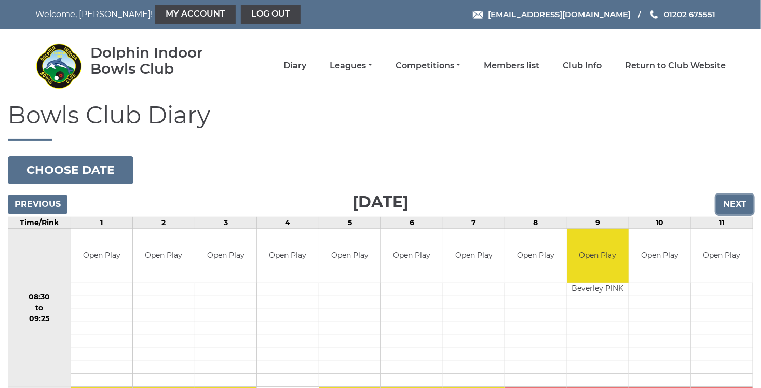
click at [734, 211] on input "Next" at bounding box center [734, 205] width 37 height 20
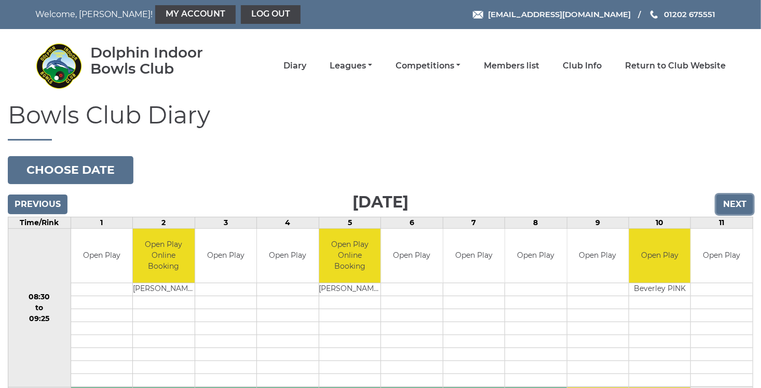
click at [734, 211] on input "Next" at bounding box center [734, 205] width 37 height 20
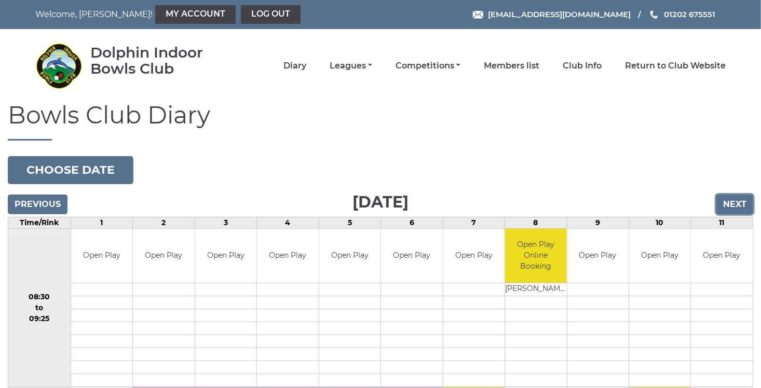
click at [734, 211] on input "Next" at bounding box center [734, 205] width 37 height 20
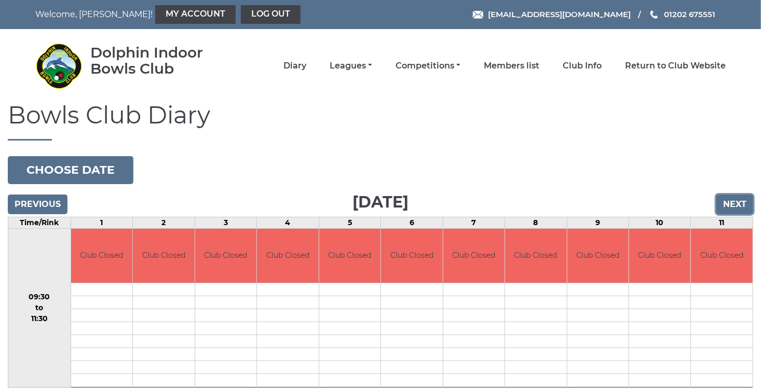
click at [734, 211] on input "Next" at bounding box center [734, 205] width 37 height 20
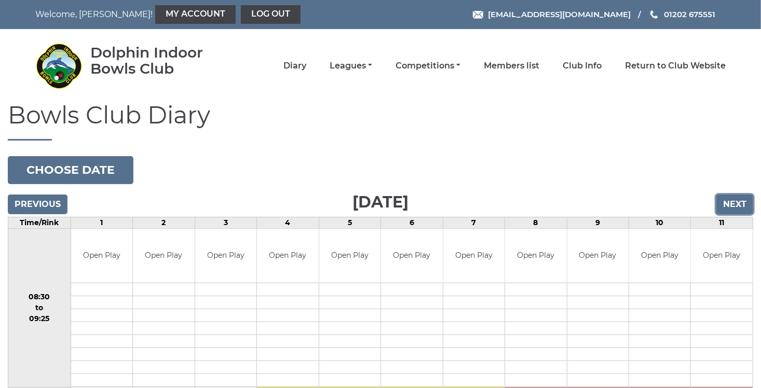
click at [734, 211] on input "Next" at bounding box center [734, 205] width 37 height 20
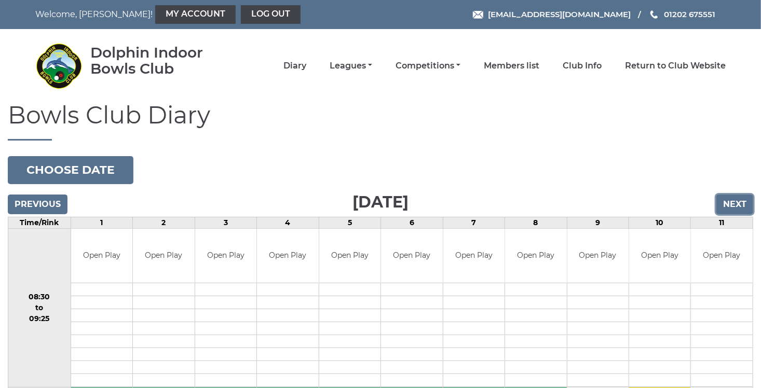
click at [727, 205] on input "Next" at bounding box center [734, 205] width 37 height 20
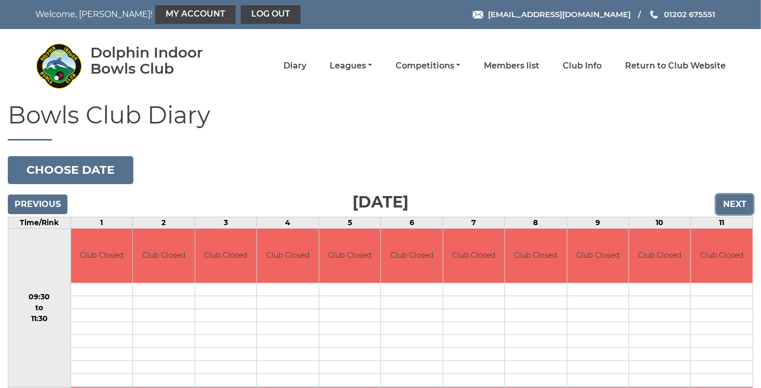
click at [727, 205] on input "Next" at bounding box center [734, 205] width 37 height 20
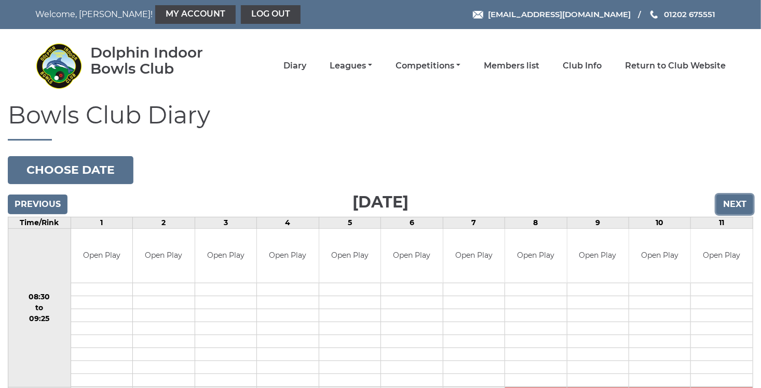
click at [727, 205] on input "Next" at bounding box center [734, 205] width 37 height 20
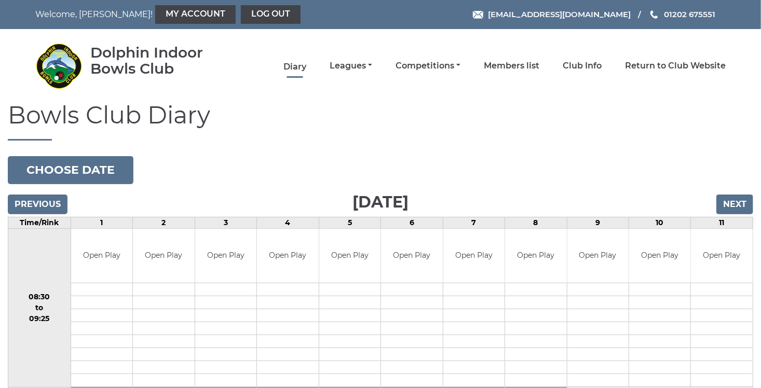
click at [284, 64] on link "Diary" at bounding box center [294, 66] width 23 height 11
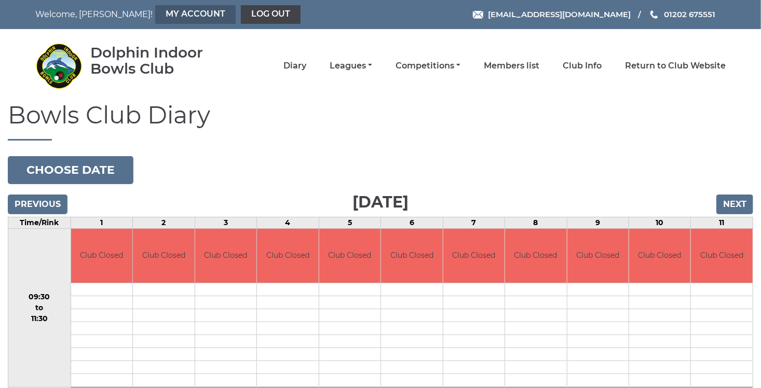
click at [170, 14] on link "My Account" at bounding box center [195, 14] width 80 height 19
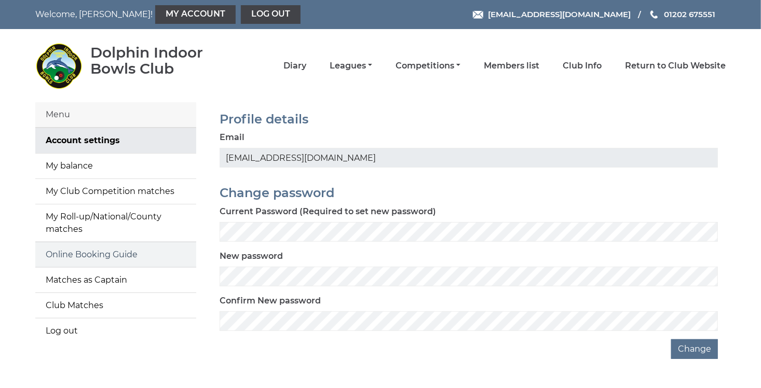
click at [115, 255] on link "Online Booking Guide" at bounding box center [115, 254] width 161 height 25
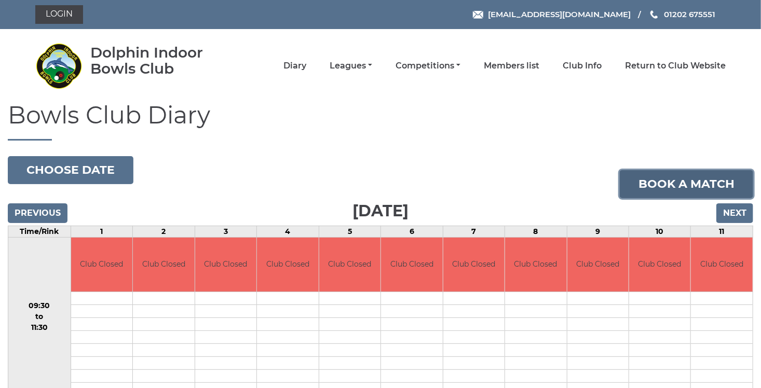
click at [676, 188] on link "Book a match" at bounding box center [686, 184] width 133 height 28
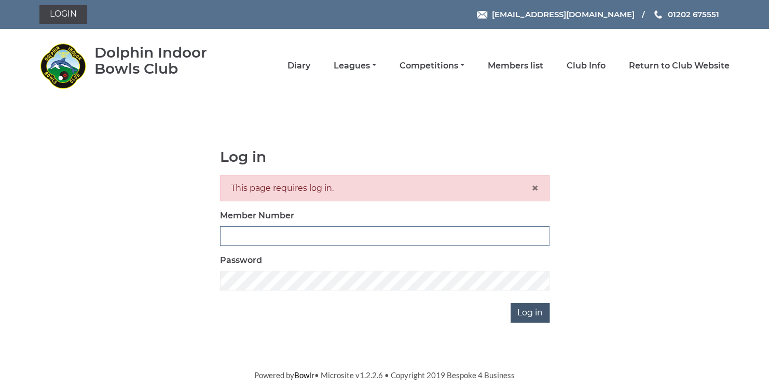
type input "3729"
click at [530, 314] on input "Log in" at bounding box center [530, 313] width 39 height 20
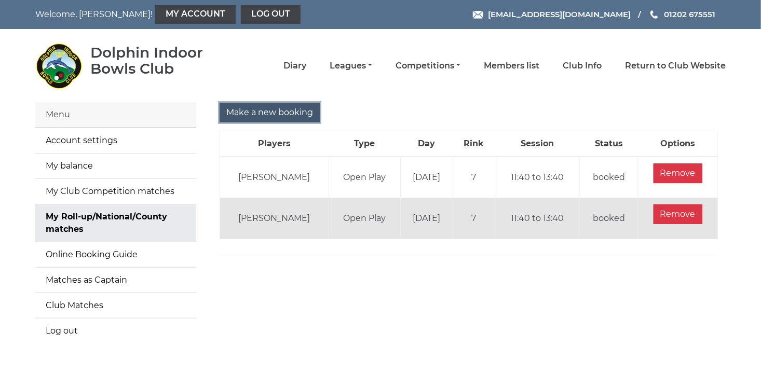
click at [264, 115] on input "Make a new booking" at bounding box center [270, 113] width 100 height 20
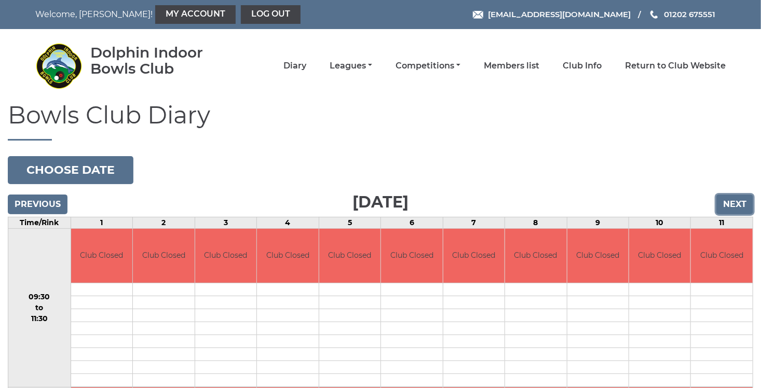
click at [732, 205] on input "Next" at bounding box center [734, 205] width 37 height 20
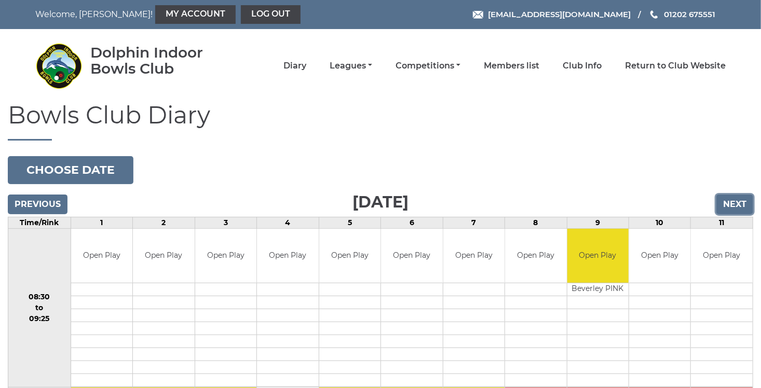
click at [732, 205] on input "Next" at bounding box center [734, 205] width 37 height 20
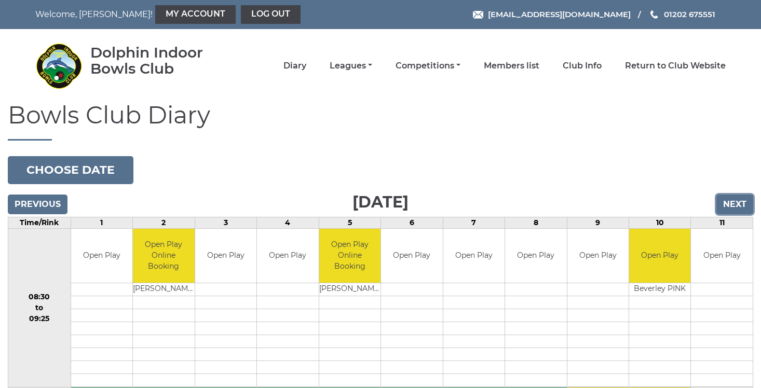
click at [732, 205] on input "Next" at bounding box center [734, 205] width 37 height 20
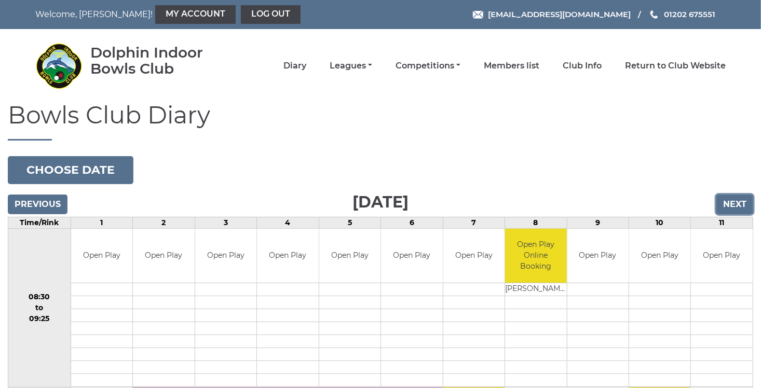
click at [732, 205] on input "Next" at bounding box center [734, 205] width 37 height 20
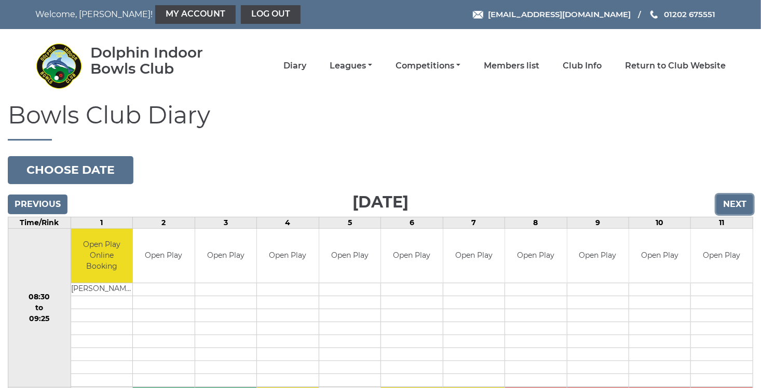
click at [732, 205] on input "Next" at bounding box center [734, 205] width 37 height 20
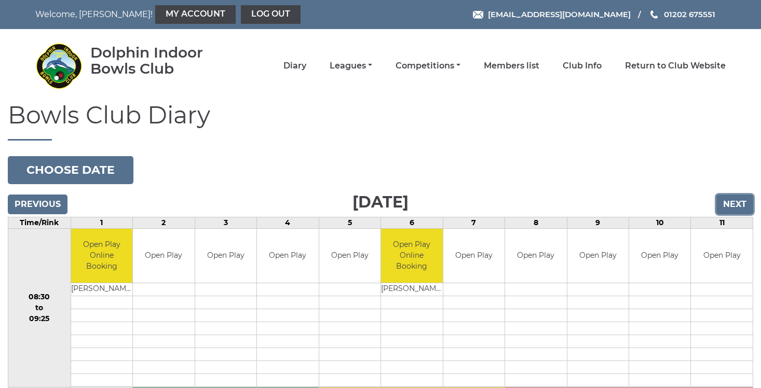
click at [732, 205] on input "Next" at bounding box center [734, 205] width 37 height 20
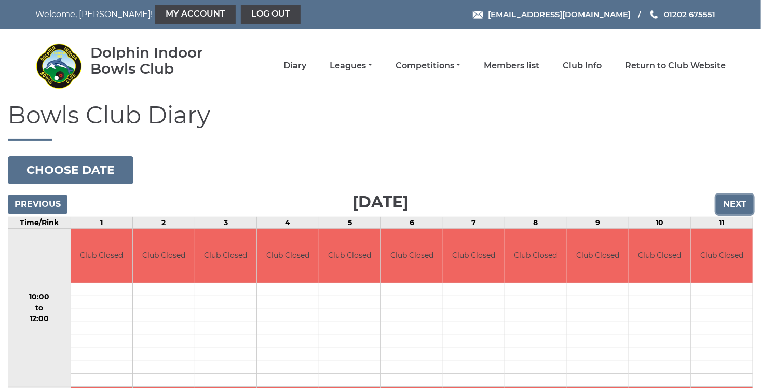
click at [732, 205] on input "Next" at bounding box center [734, 205] width 37 height 20
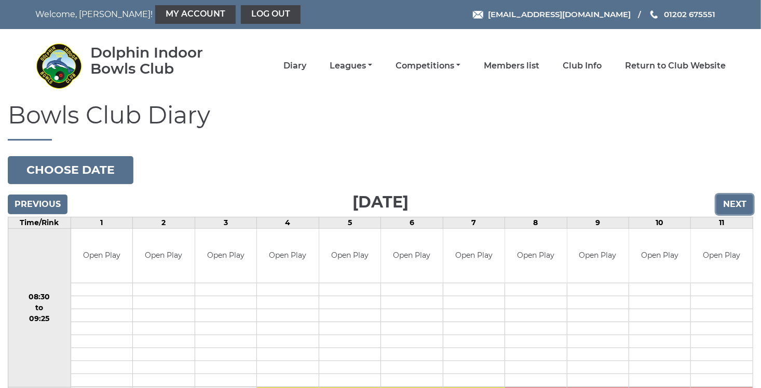
click at [732, 205] on input "Next" at bounding box center [734, 205] width 37 height 20
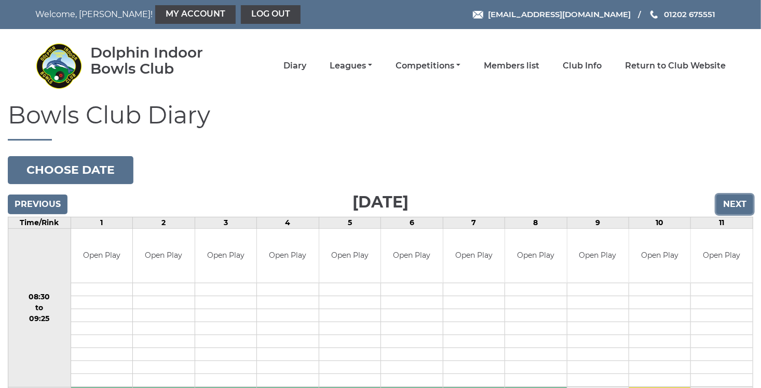
click at [729, 210] on input "Next" at bounding box center [734, 205] width 37 height 20
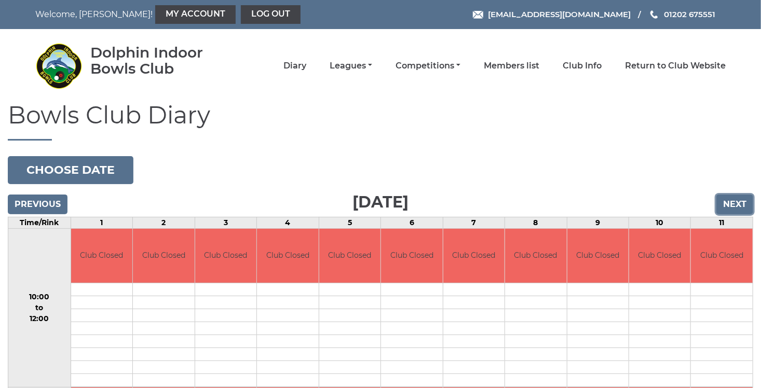
click at [729, 205] on input "Next" at bounding box center [734, 205] width 37 height 20
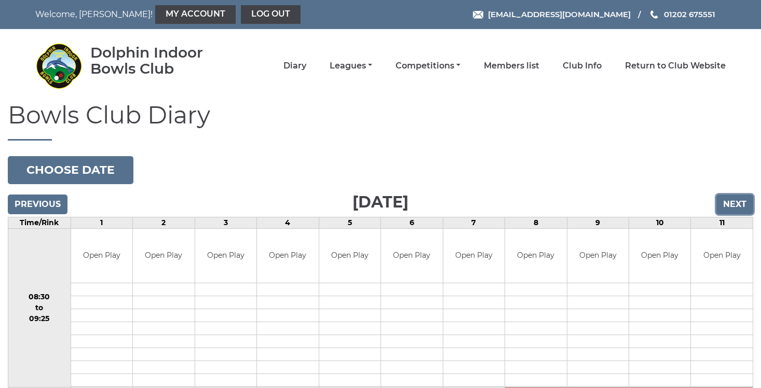
click at [729, 205] on input "Next" at bounding box center [734, 205] width 37 height 20
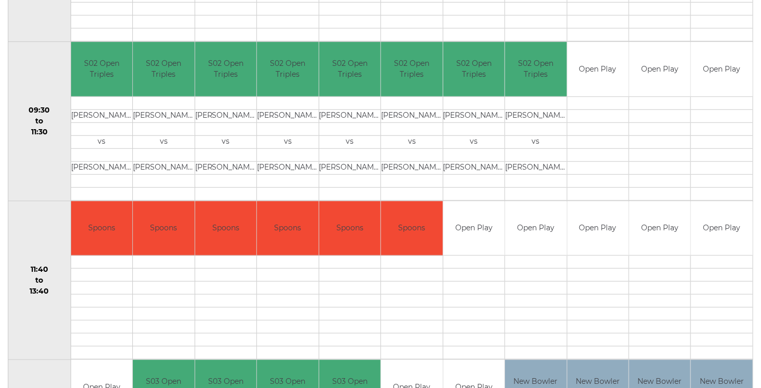
scroll to position [387, 0]
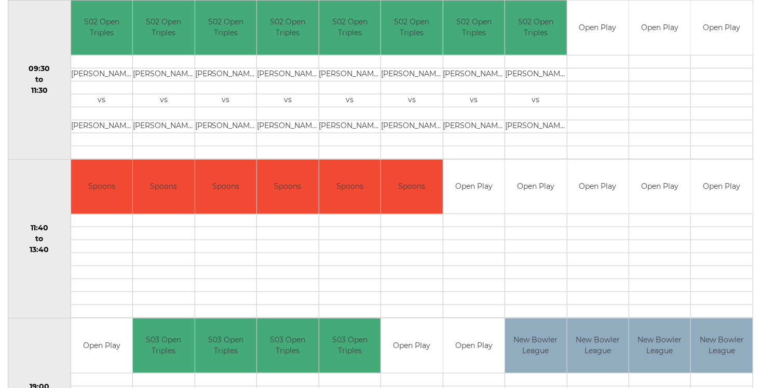
click at [522, 199] on td "Open Play" at bounding box center [535, 187] width 61 height 55
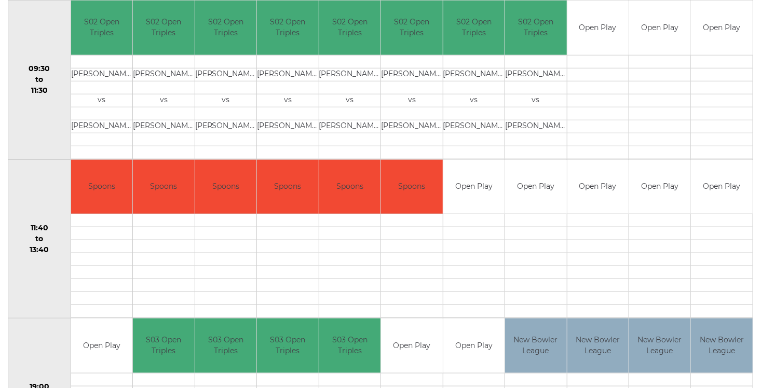
click at [522, 199] on td "Open Play" at bounding box center [535, 187] width 61 height 55
drag, startPoint x: 522, startPoint y: 199, endPoint x: 528, endPoint y: 212, distance: 13.9
click at [528, 212] on td "Open Play" at bounding box center [535, 187] width 61 height 55
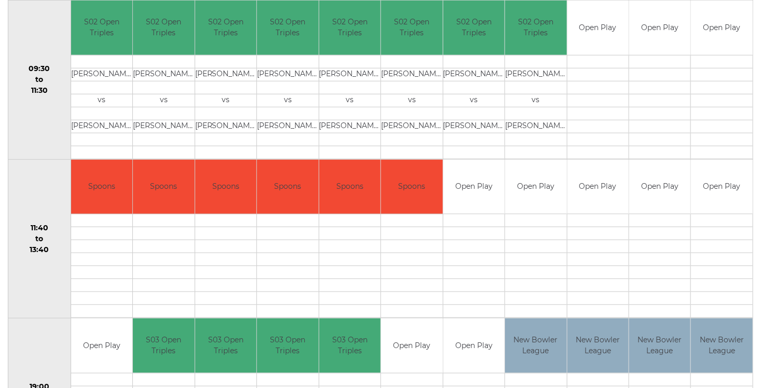
click at [528, 212] on td "Open Play" at bounding box center [535, 187] width 61 height 55
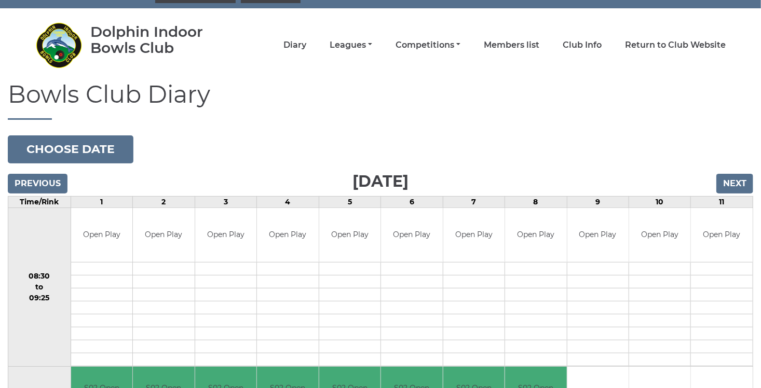
scroll to position [0, 0]
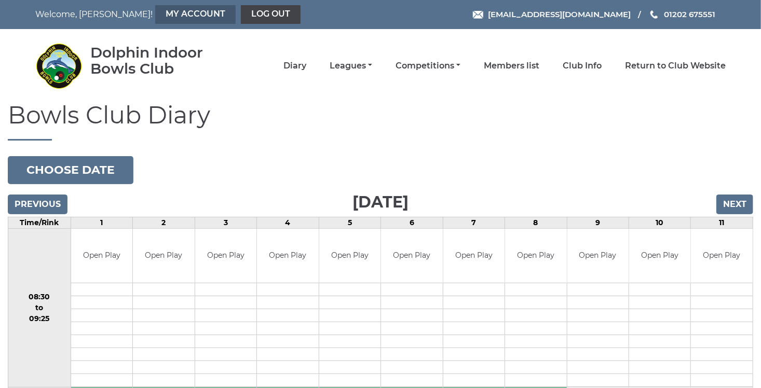
click at [155, 18] on link "My Account" at bounding box center [195, 14] width 80 height 19
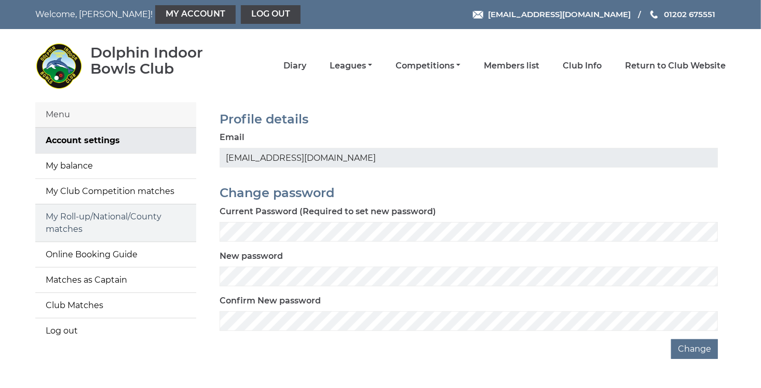
click at [64, 222] on link "My Roll-up/National/County matches" at bounding box center [115, 223] width 161 height 37
